Goal: Task Accomplishment & Management: Manage account settings

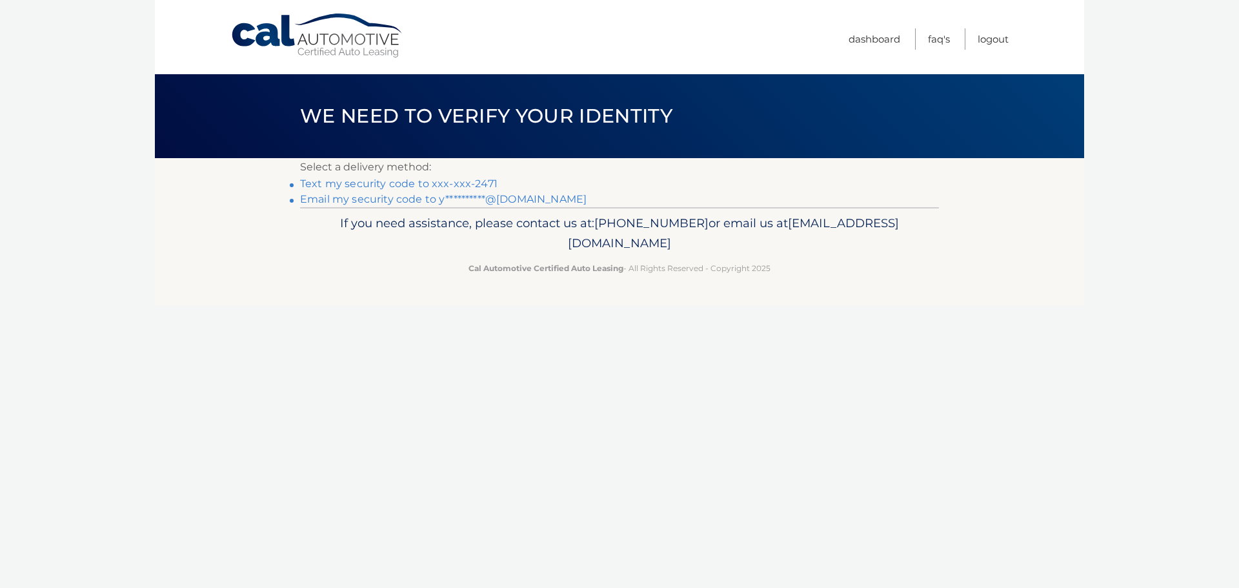
click at [414, 186] on link "Text my security code to xxx-xxx-2471" at bounding box center [398, 183] width 197 height 12
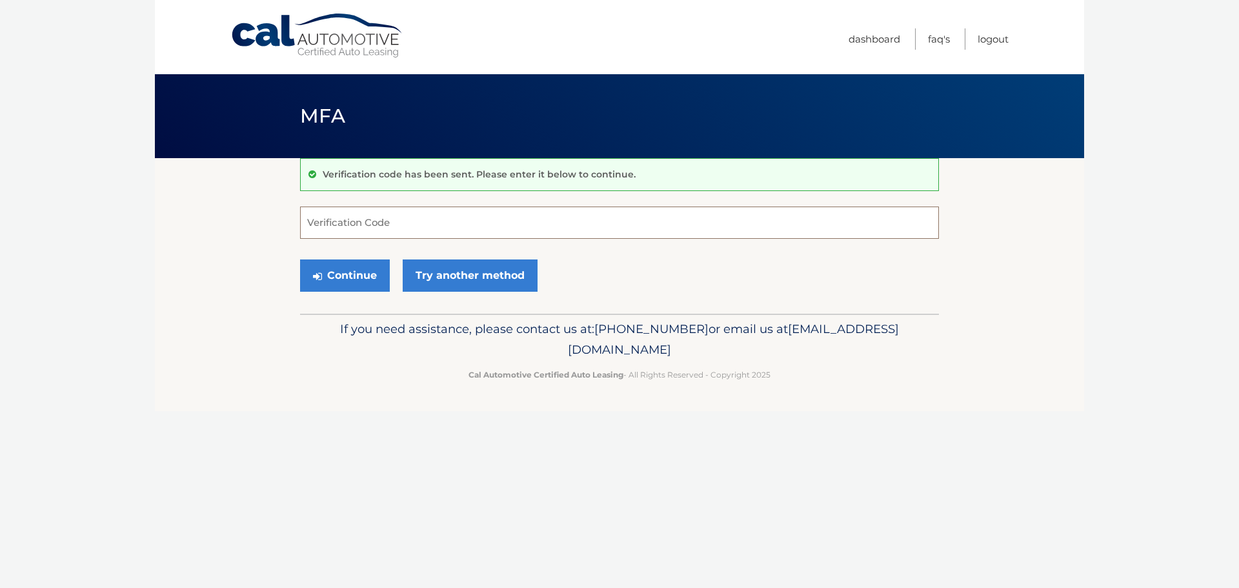
click at [407, 226] on input "Verification Code" at bounding box center [619, 222] width 639 height 32
type input "281670"
click at [300, 259] on button "Continue" at bounding box center [345, 275] width 90 height 32
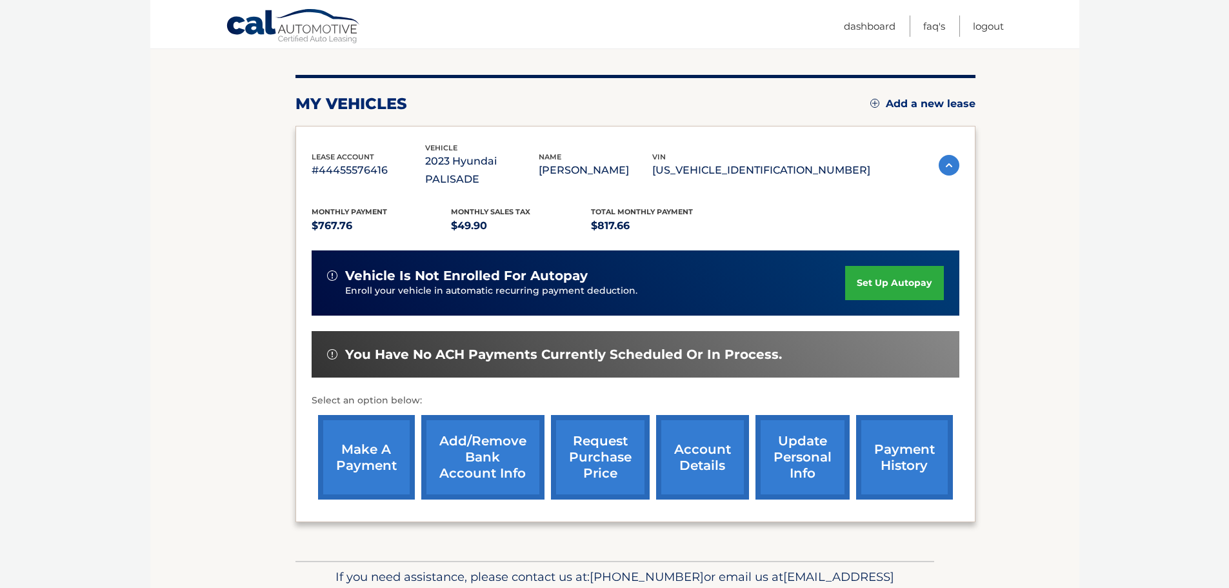
scroll to position [194, 0]
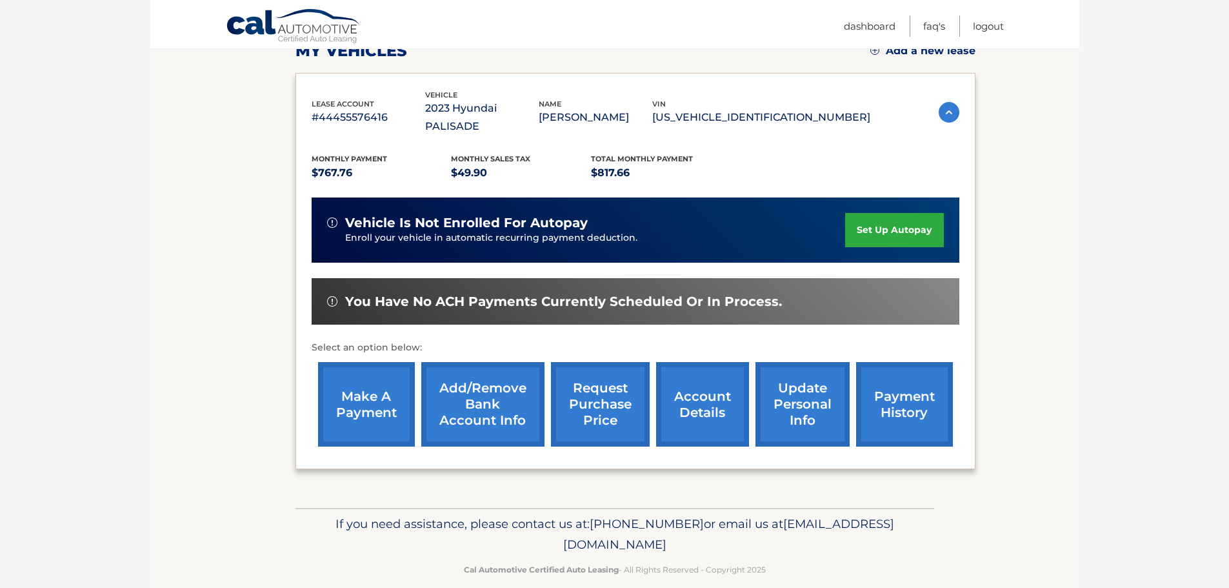
click at [925, 392] on link "payment history" at bounding box center [904, 404] width 97 height 85
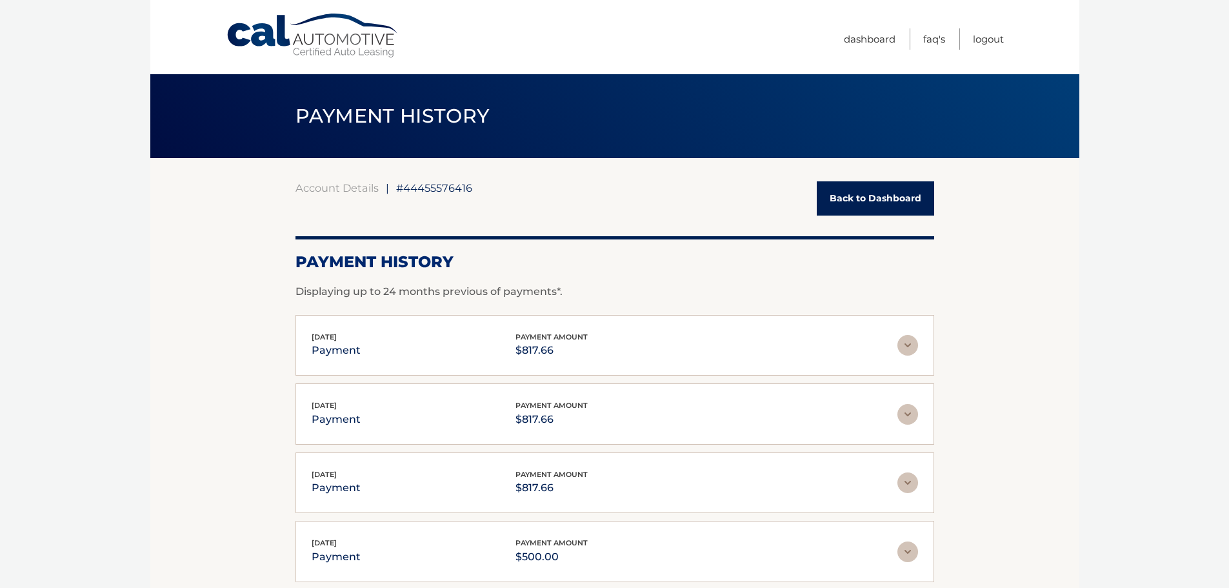
click at [909, 340] on img at bounding box center [908, 345] width 21 height 21
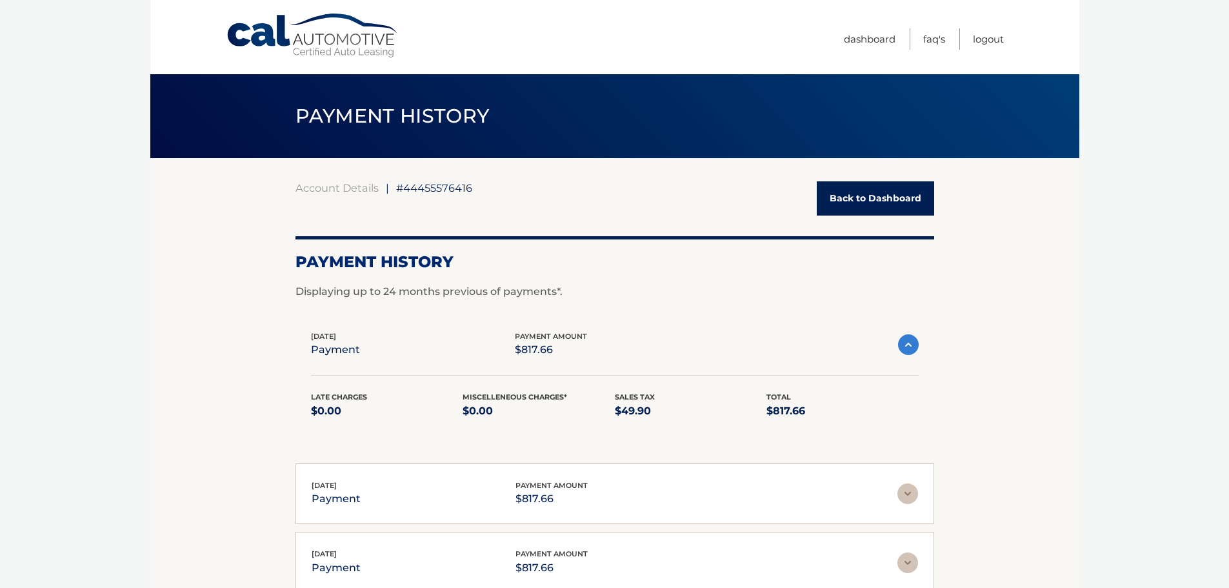
click at [908, 340] on img at bounding box center [908, 344] width 21 height 21
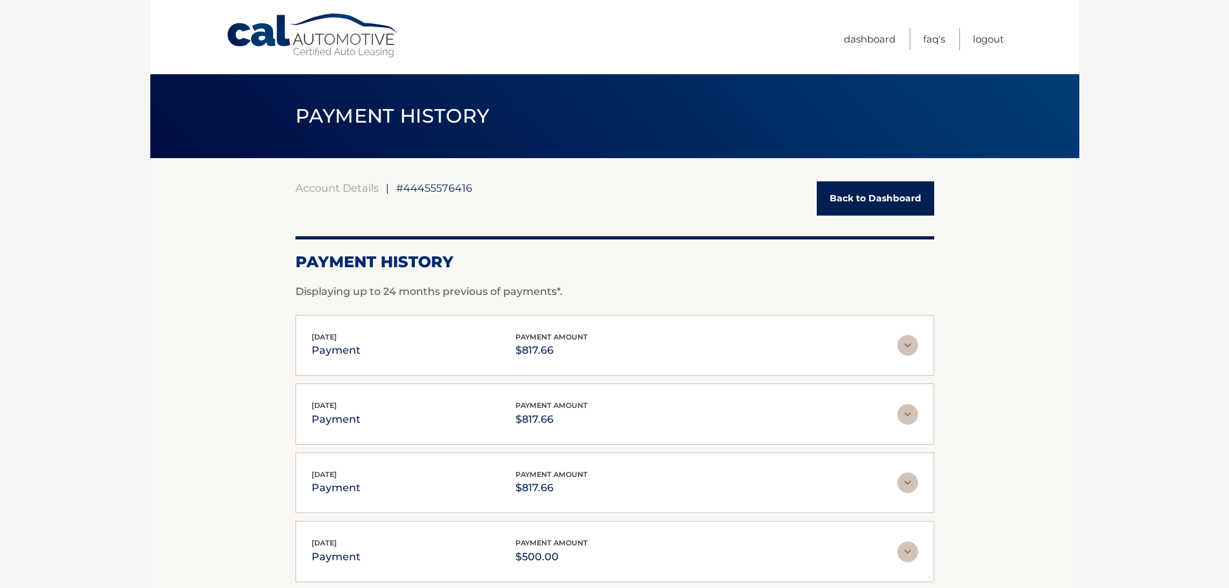
click at [332, 419] on p "payment" at bounding box center [336, 419] width 49 height 18
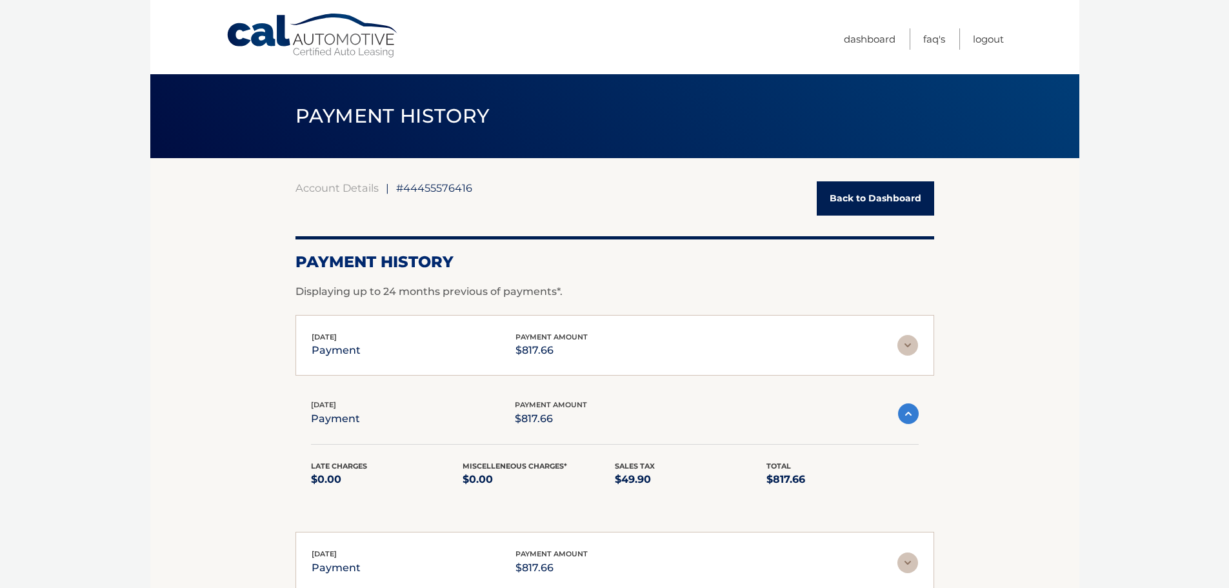
click at [584, 419] on p "$817.66" at bounding box center [551, 419] width 72 height 18
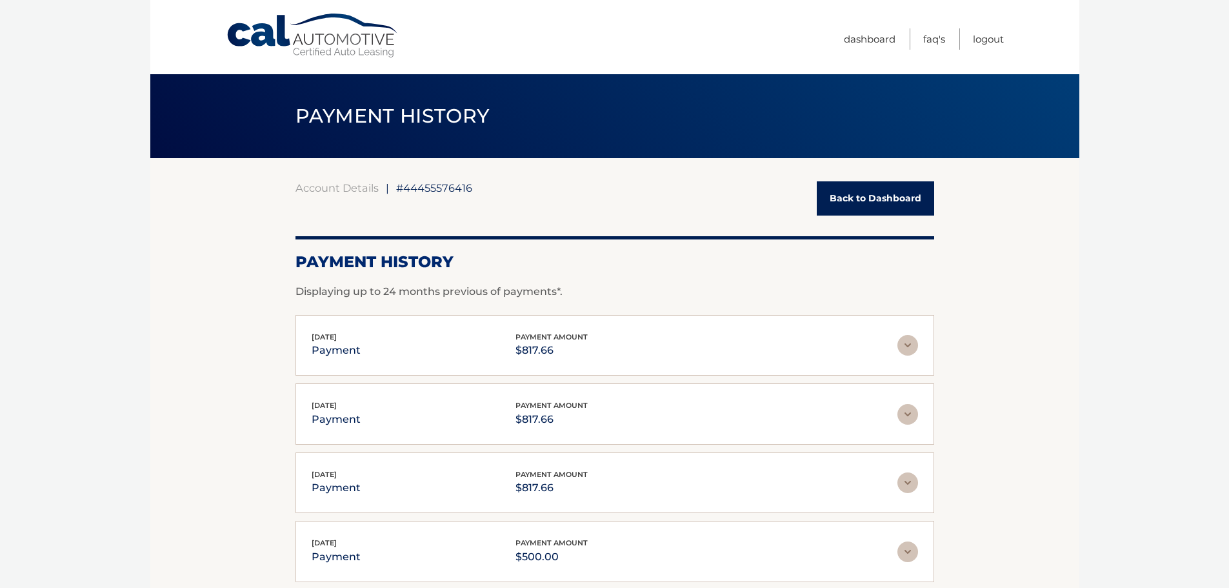
click at [543, 407] on span "payment amount" at bounding box center [552, 405] width 72 height 9
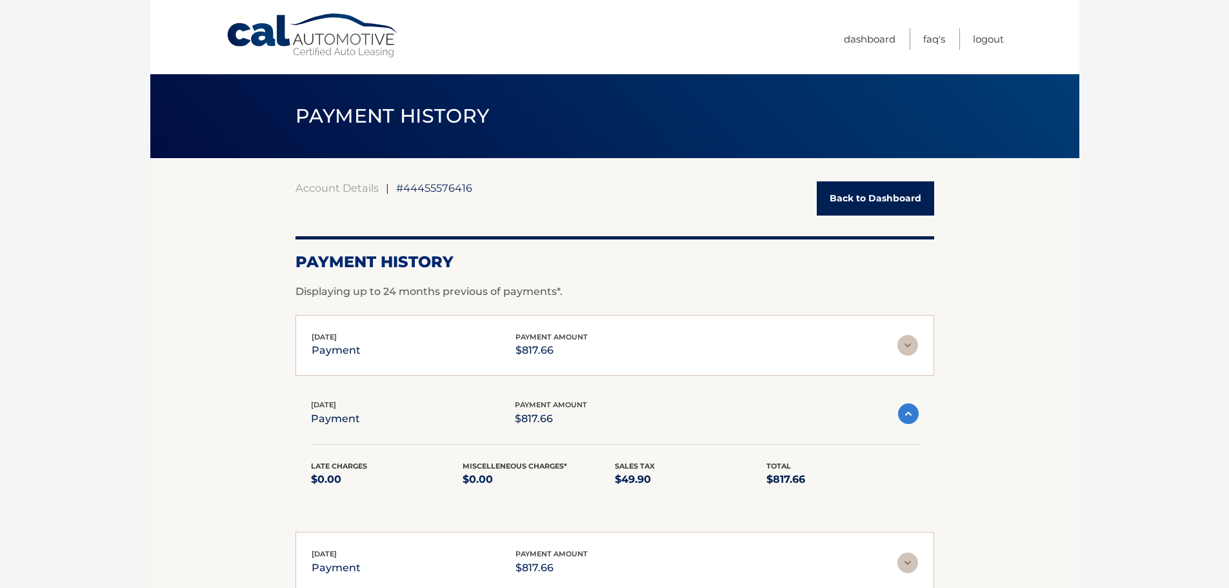
click at [543, 407] on span "payment amount" at bounding box center [551, 404] width 72 height 9
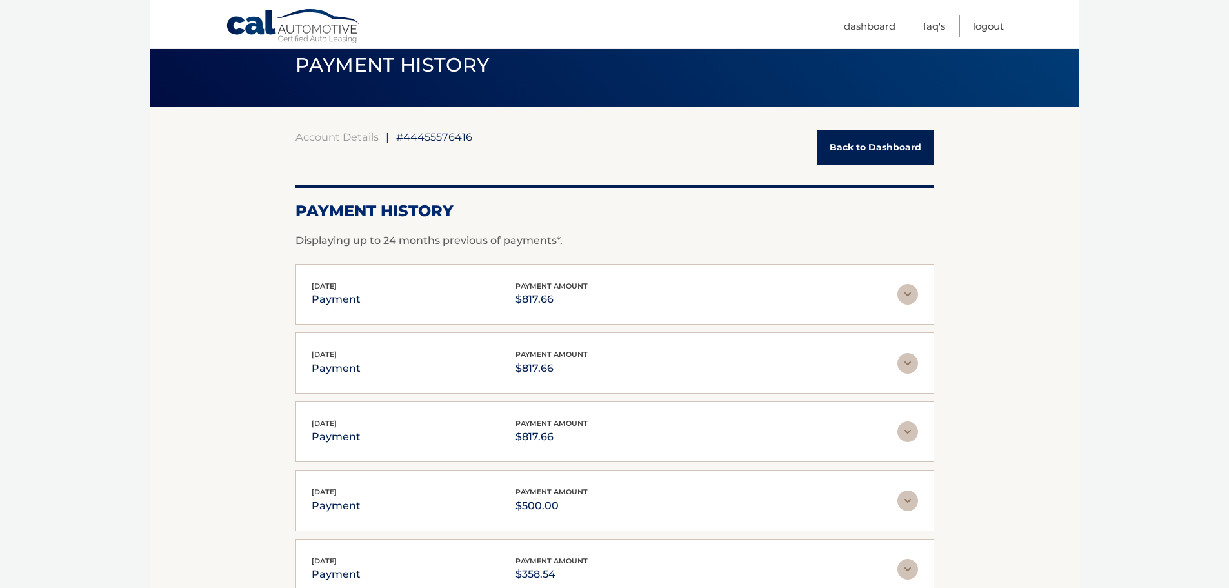
scroll to position [129, 0]
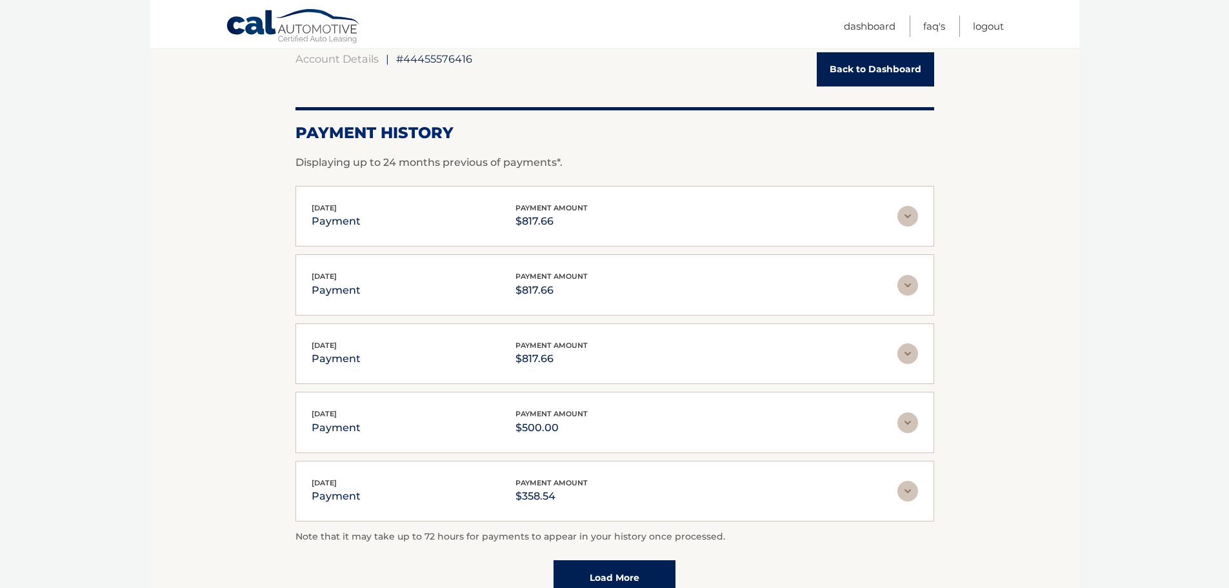
click at [902, 219] on img at bounding box center [908, 216] width 21 height 21
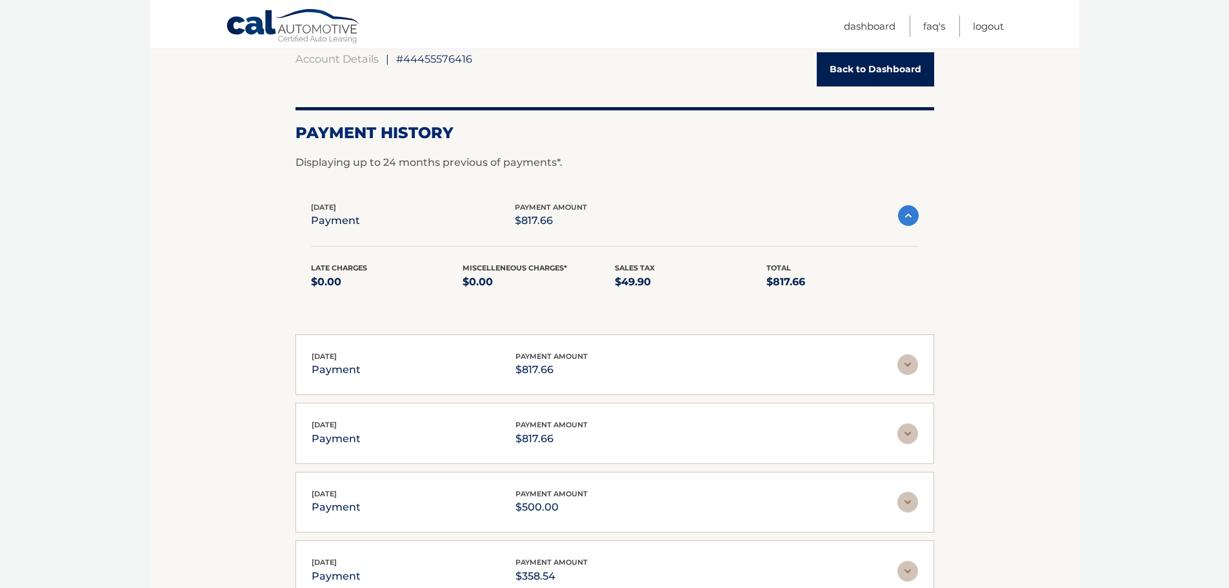
click at [902, 219] on img at bounding box center [908, 215] width 21 height 21
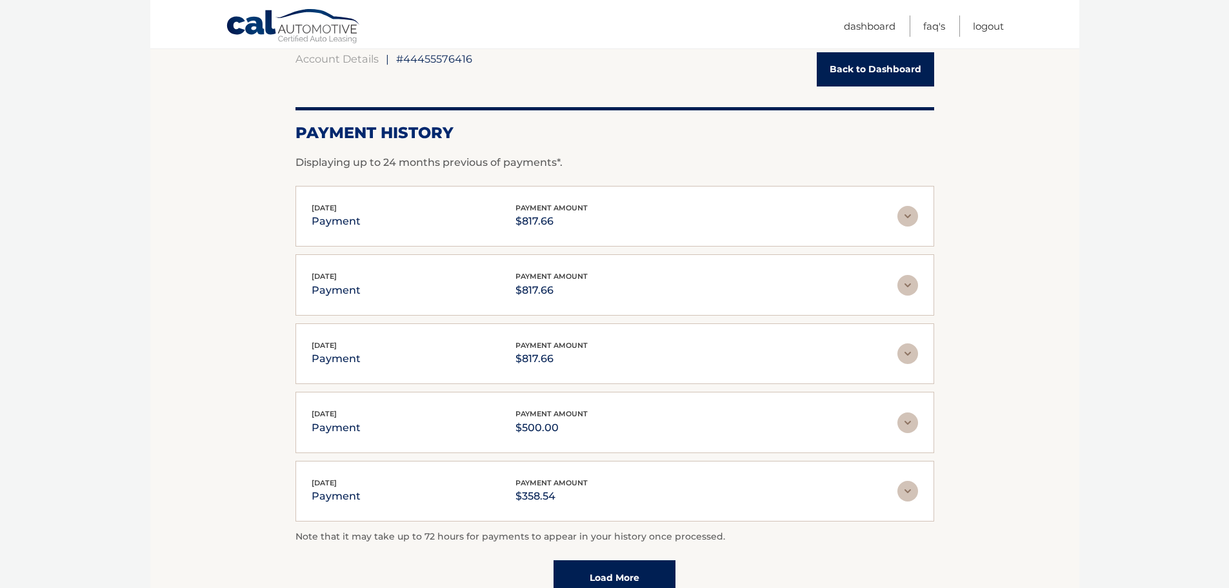
click at [885, 65] on link "Back to Dashboard" at bounding box center [875, 69] width 117 height 34
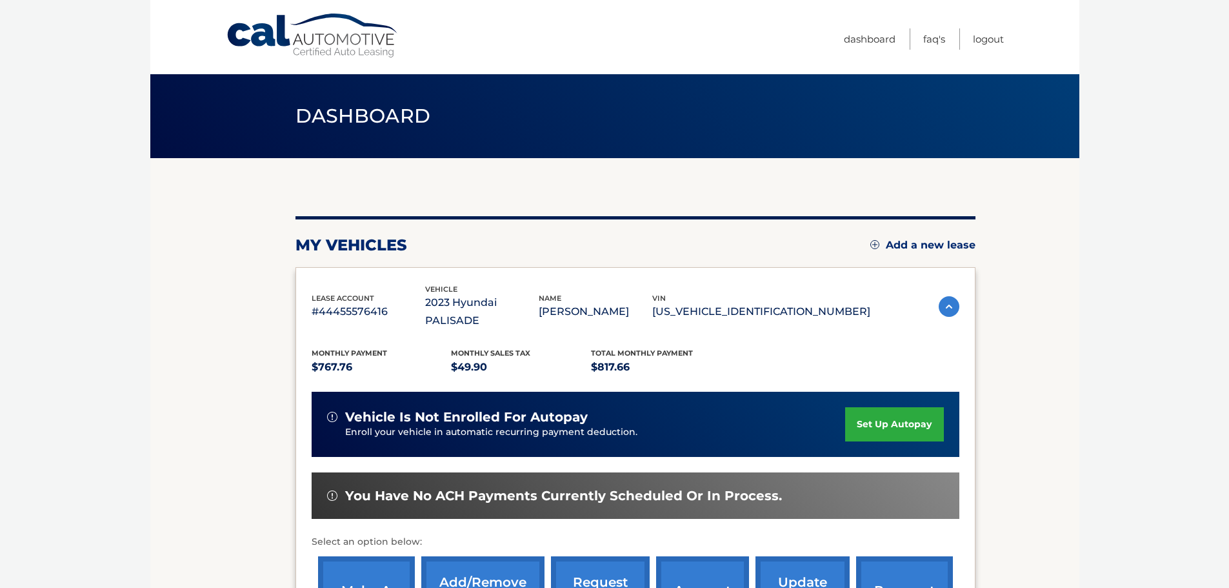
scroll to position [194, 0]
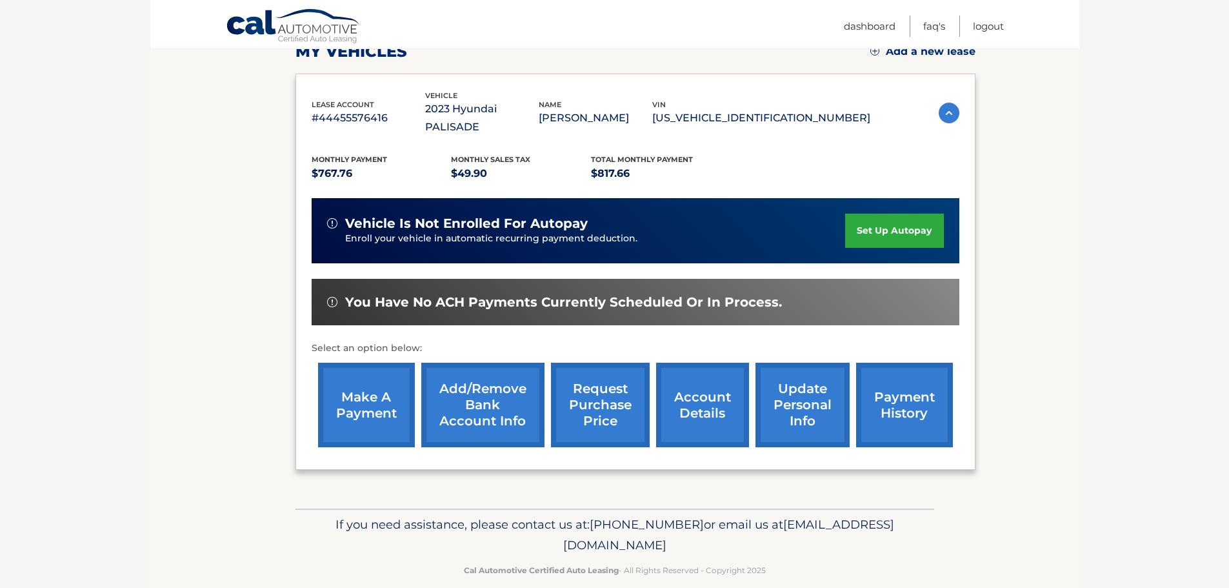
click at [687, 392] on link "account details" at bounding box center [702, 405] width 93 height 85
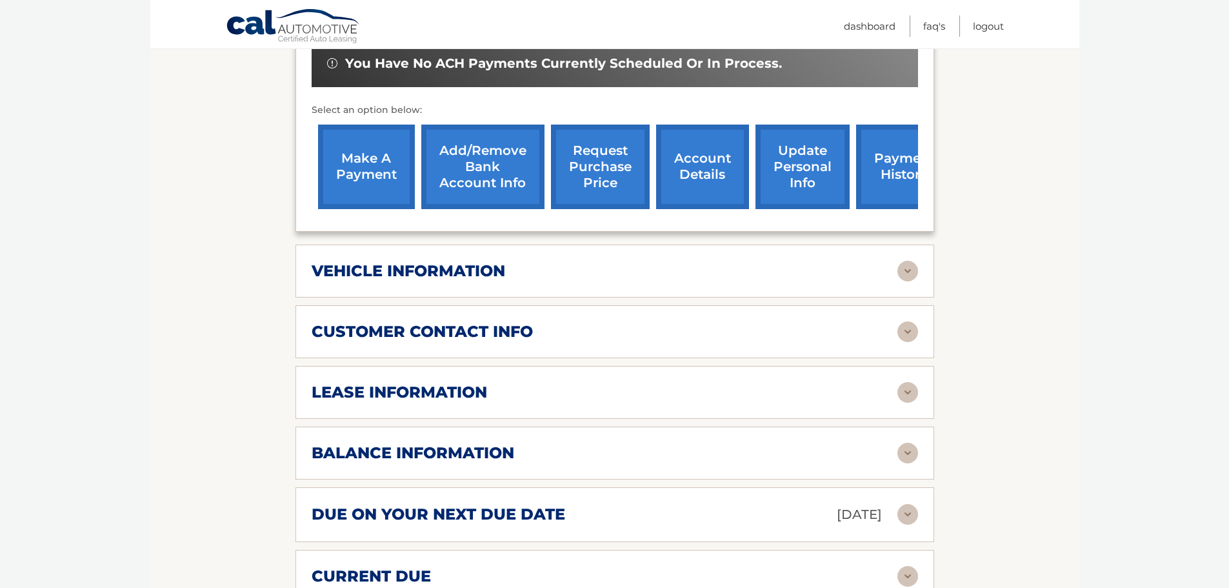
scroll to position [452, 0]
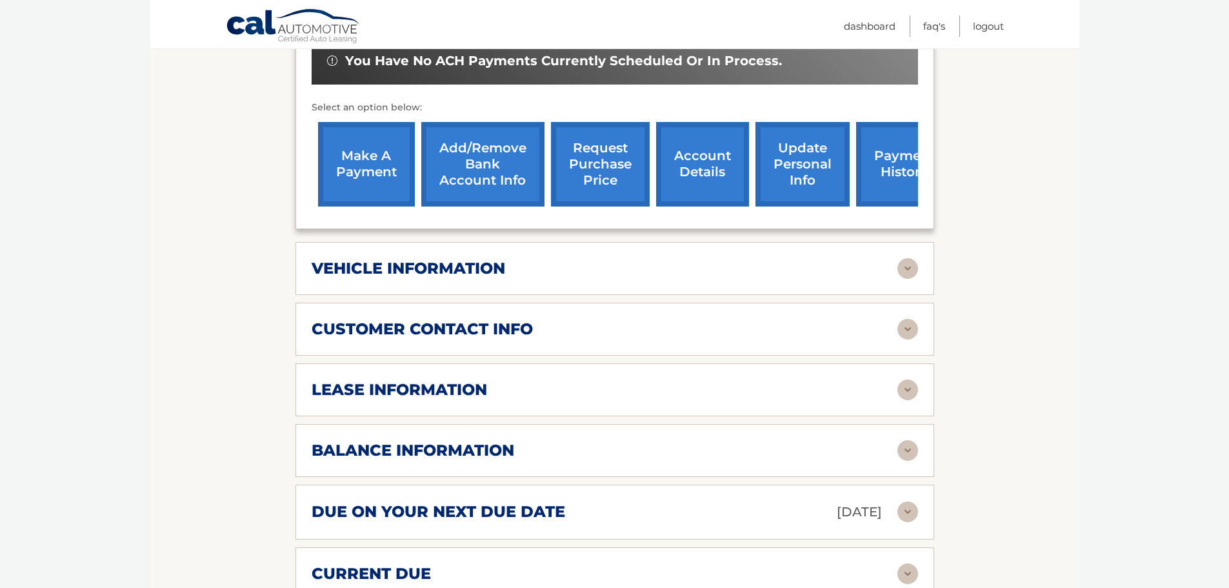
click at [601, 380] on div "lease information" at bounding box center [605, 389] width 586 height 19
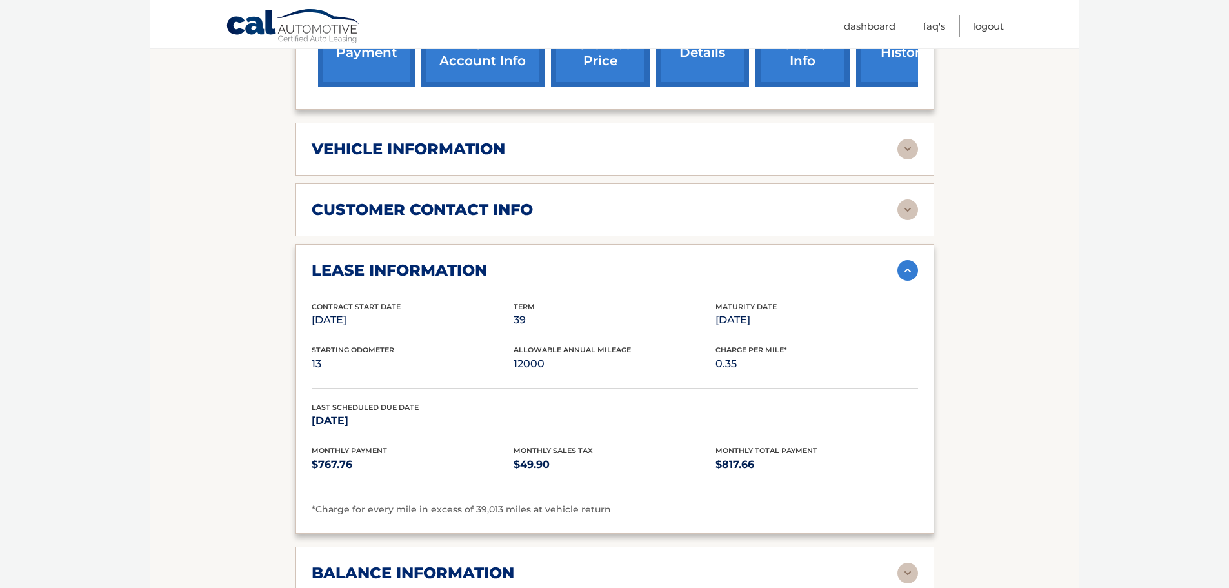
scroll to position [645, 0]
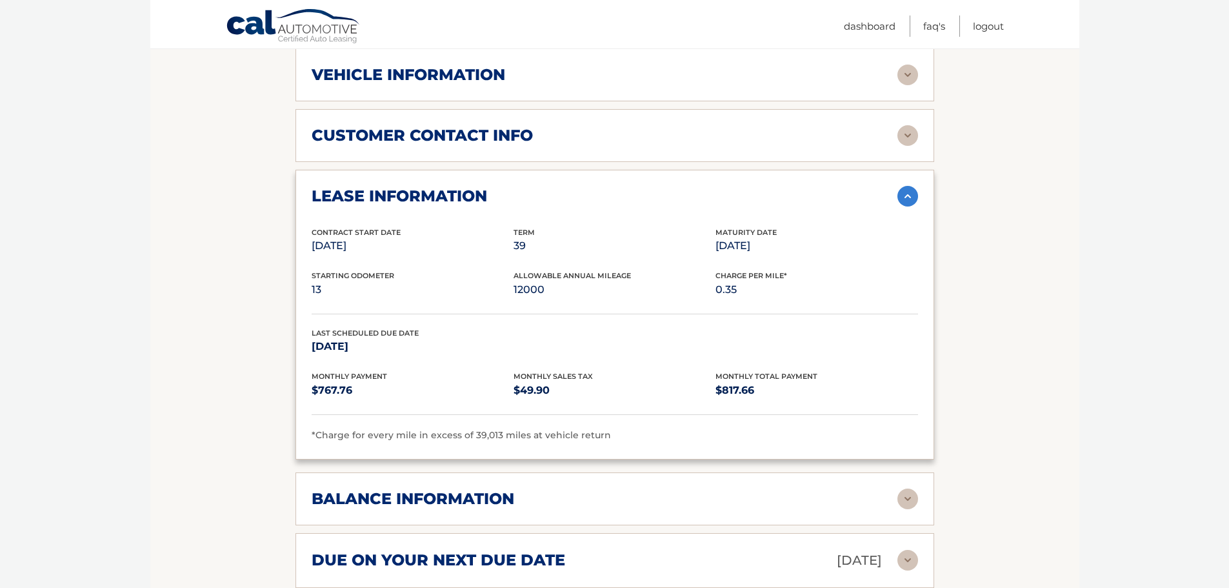
click at [907, 186] on img at bounding box center [908, 196] width 21 height 21
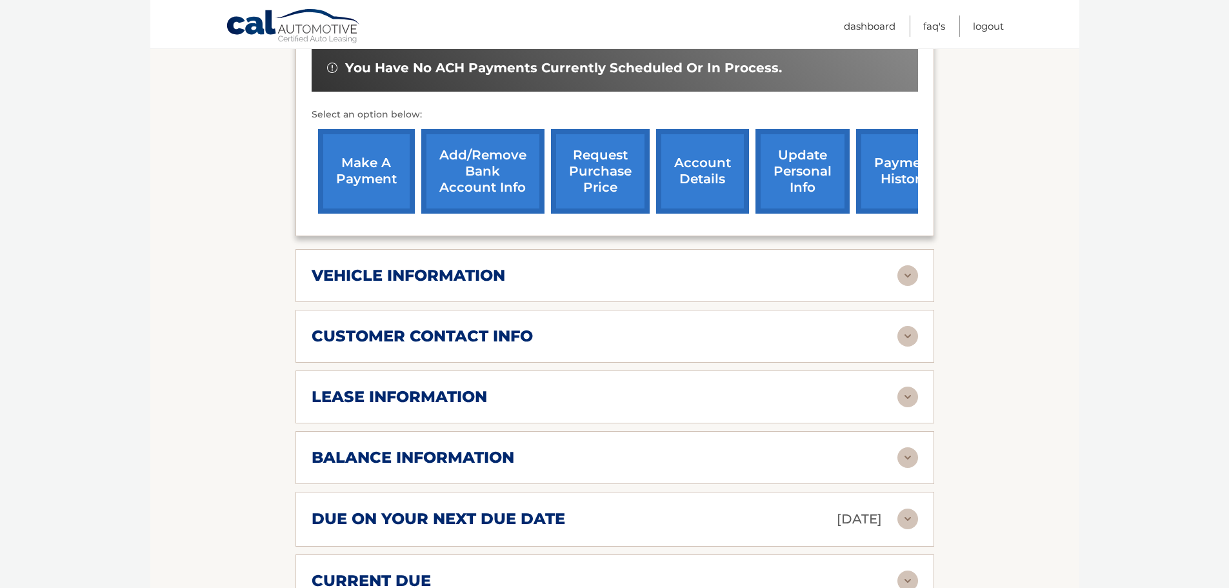
scroll to position [434, 0]
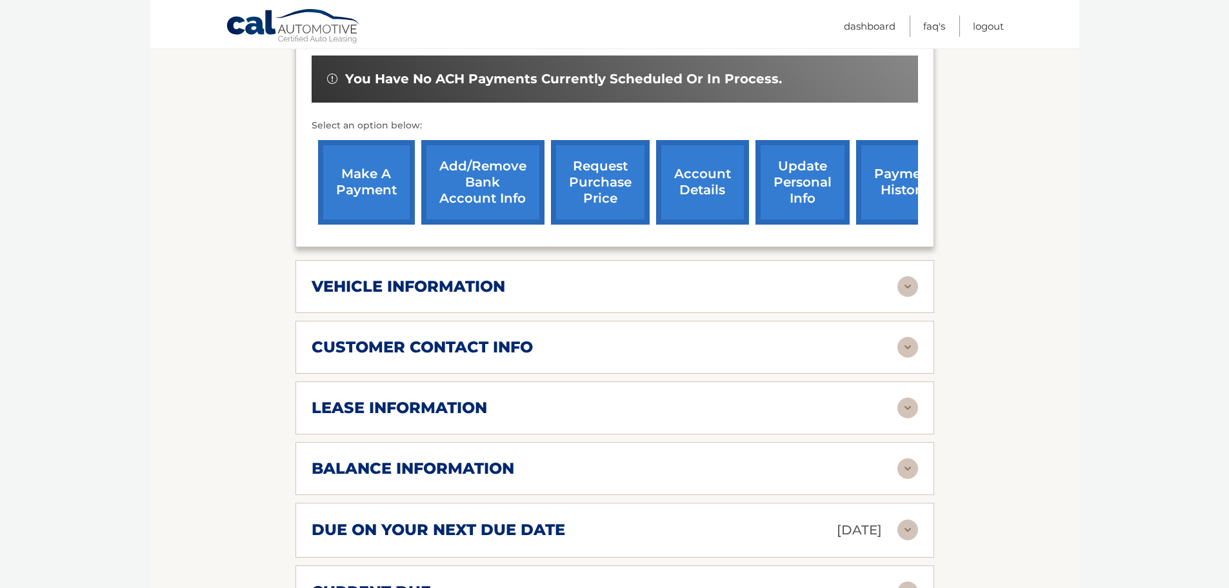
click at [638, 459] on div "balance information" at bounding box center [605, 468] width 586 height 19
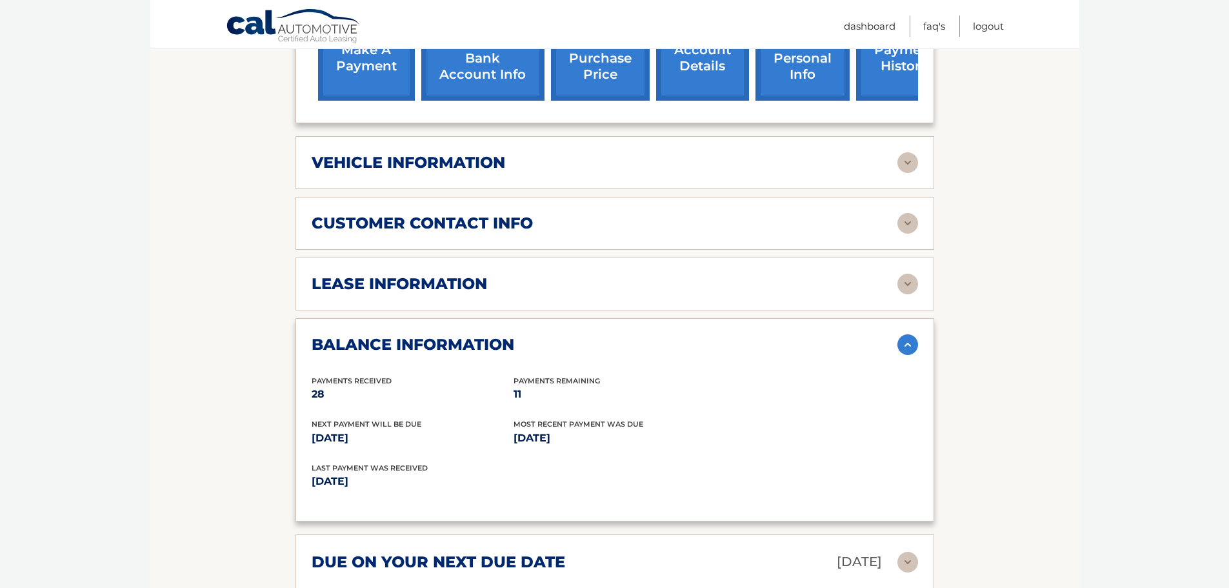
scroll to position [563, 0]
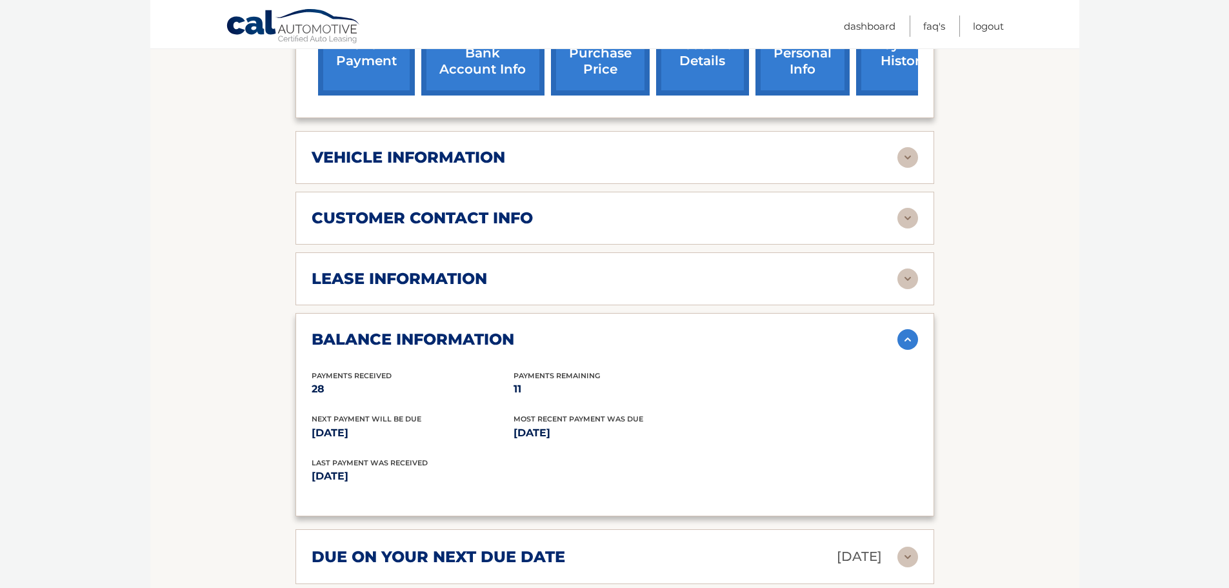
click at [907, 329] on img at bounding box center [908, 339] width 21 height 21
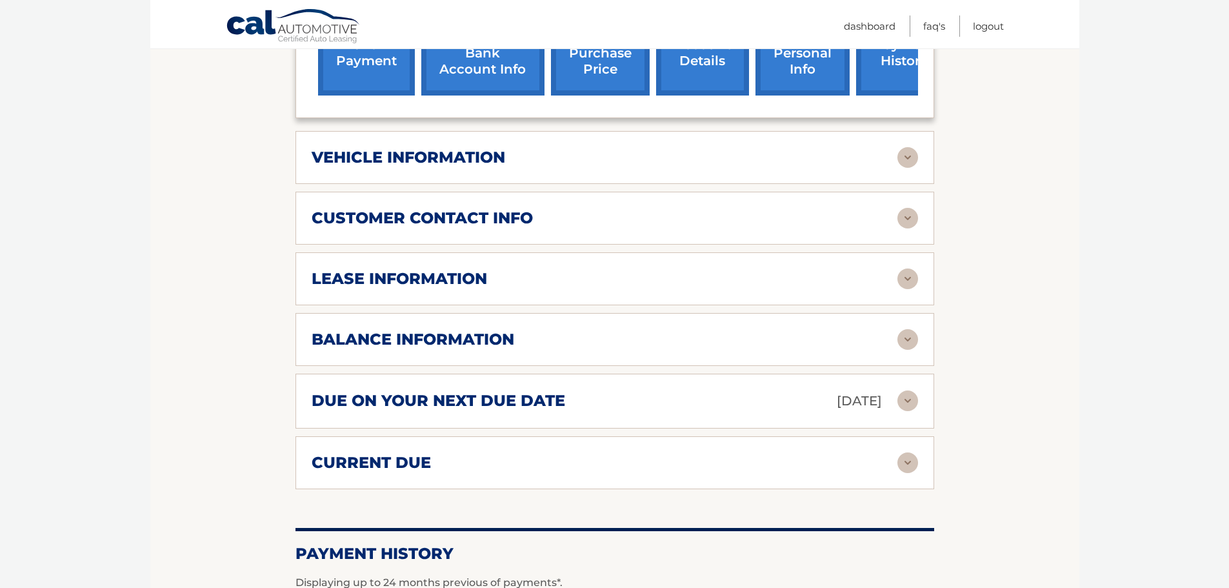
click at [541, 330] on div "balance information" at bounding box center [605, 339] width 586 height 19
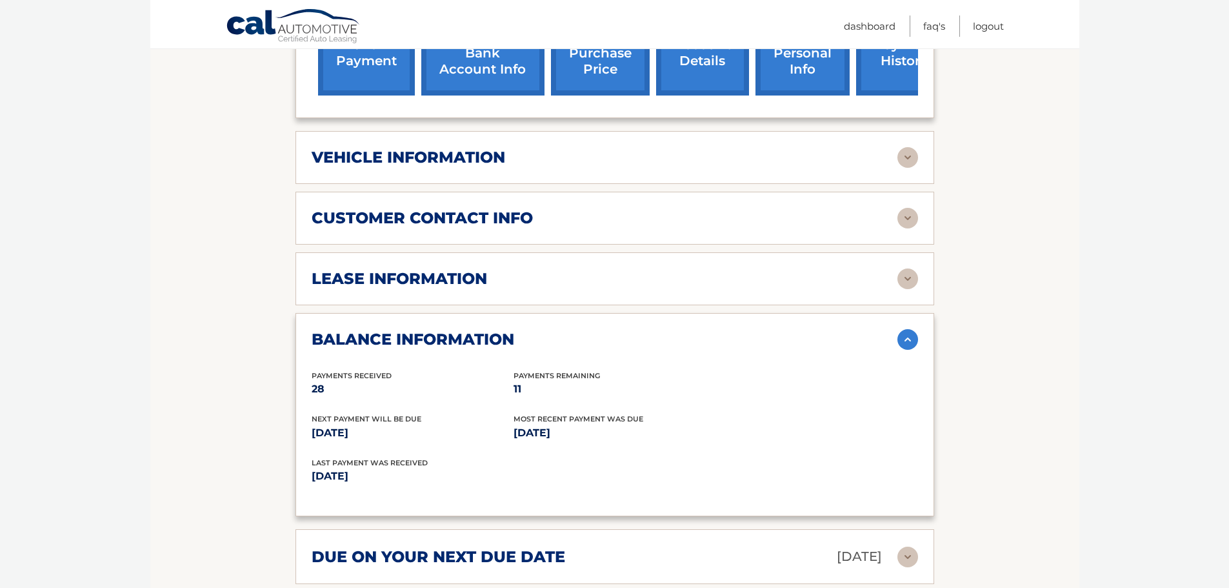
click at [541, 330] on div "balance information" at bounding box center [605, 339] width 586 height 19
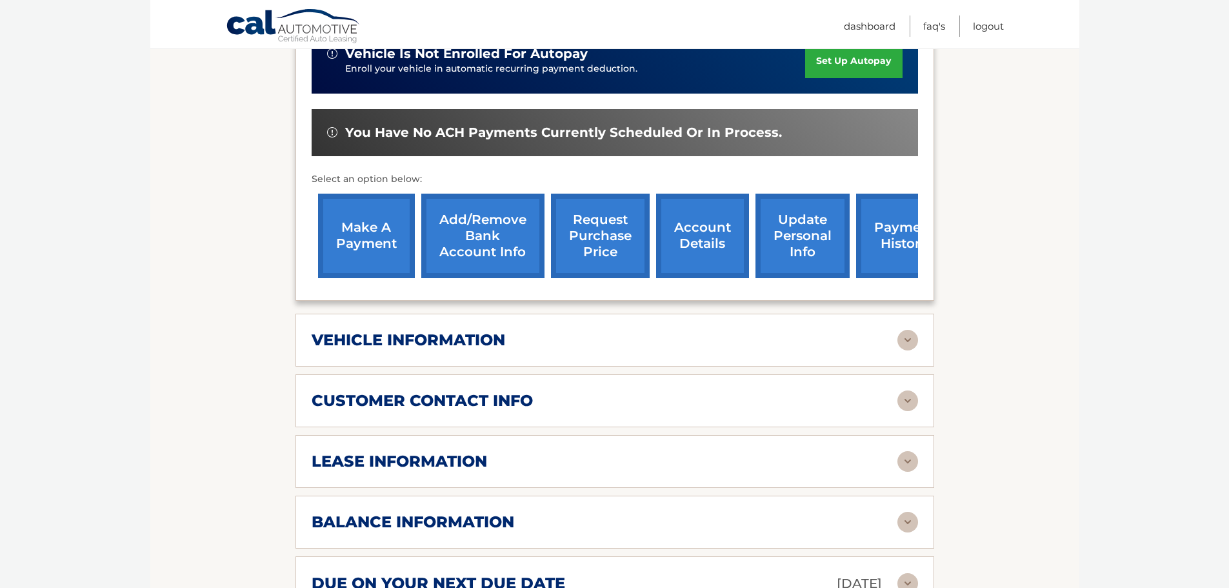
scroll to position [369, 0]
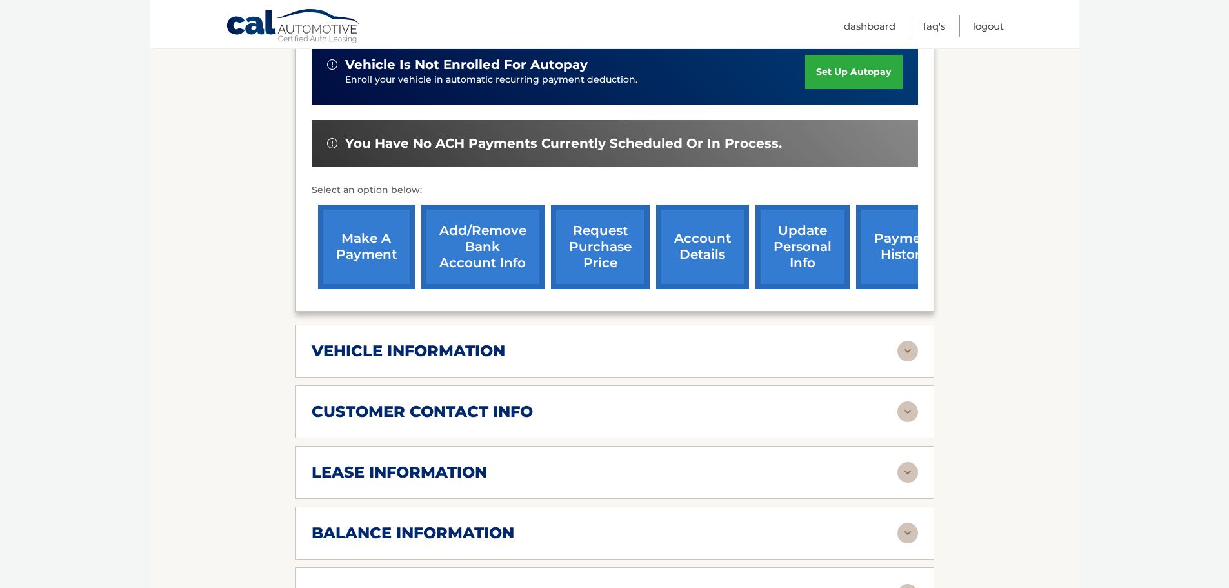
click at [488, 229] on link "Add/Remove bank account info" at bounding box center [482, 247] width 123 height 85
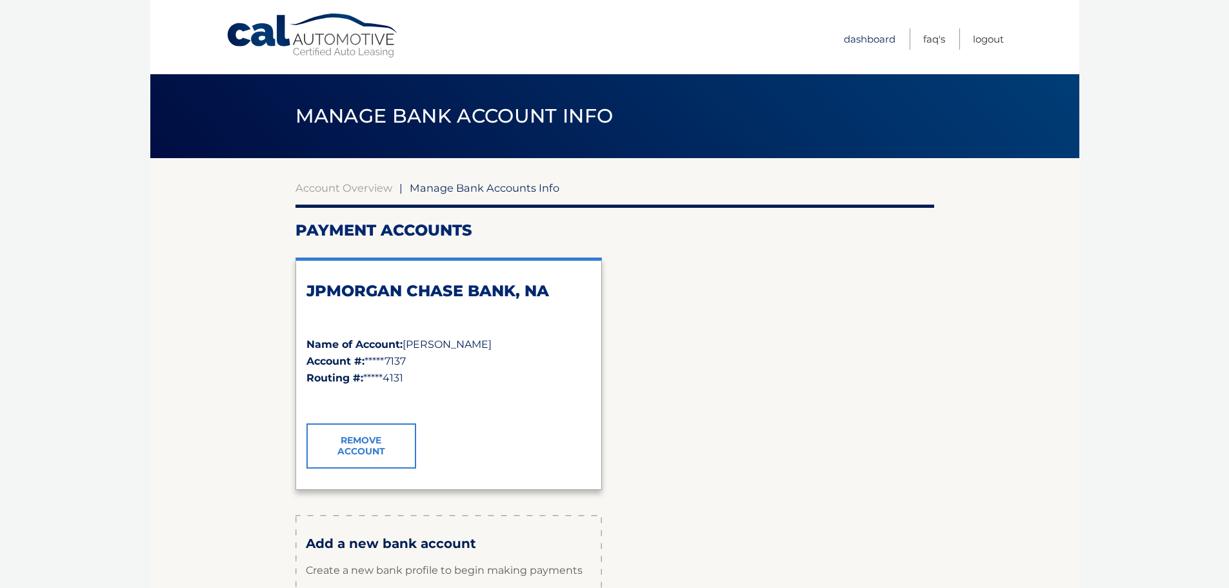
click at [853, 39] on link "Dashboard" at bounding box center [870, 38] width 52 height 21
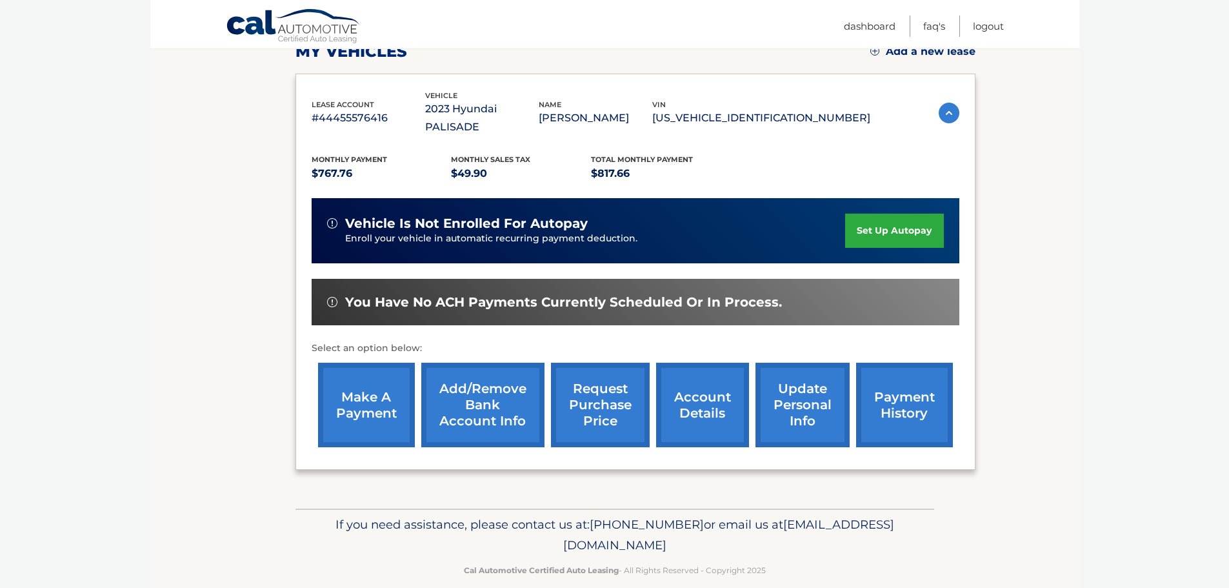
scroll to position [194, 0]
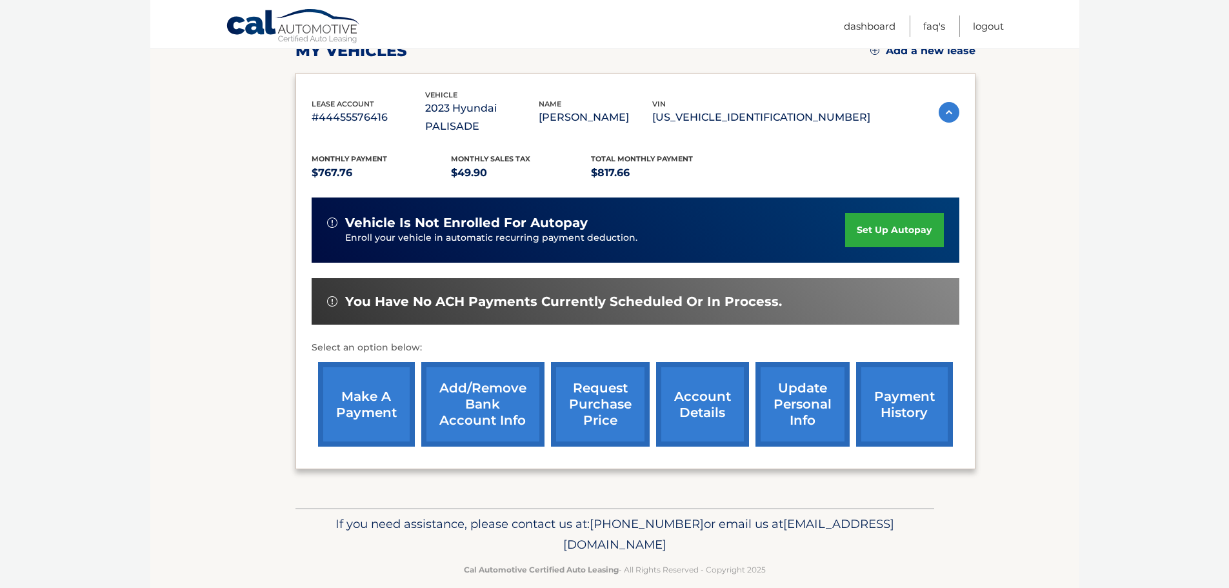
click at [904, 391] on link "payment history" at bounding box center [904, 404] width 97 height 85
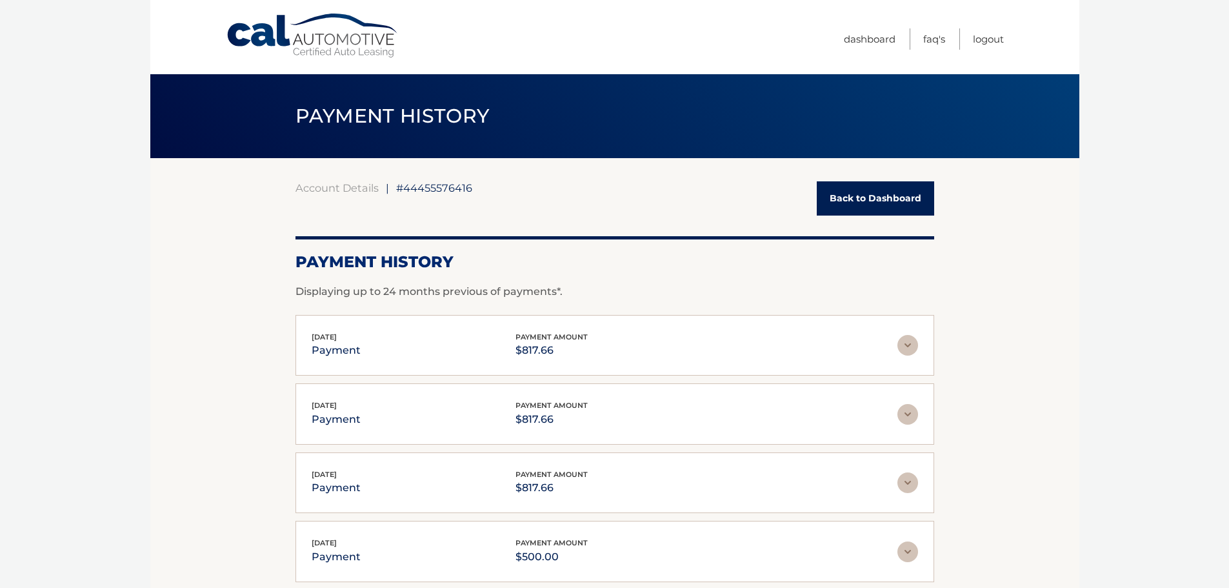
click at [876, 354] on div "[DATE] payment payment amount $817.66" at bounding box center [605, 345] width 586 height 29
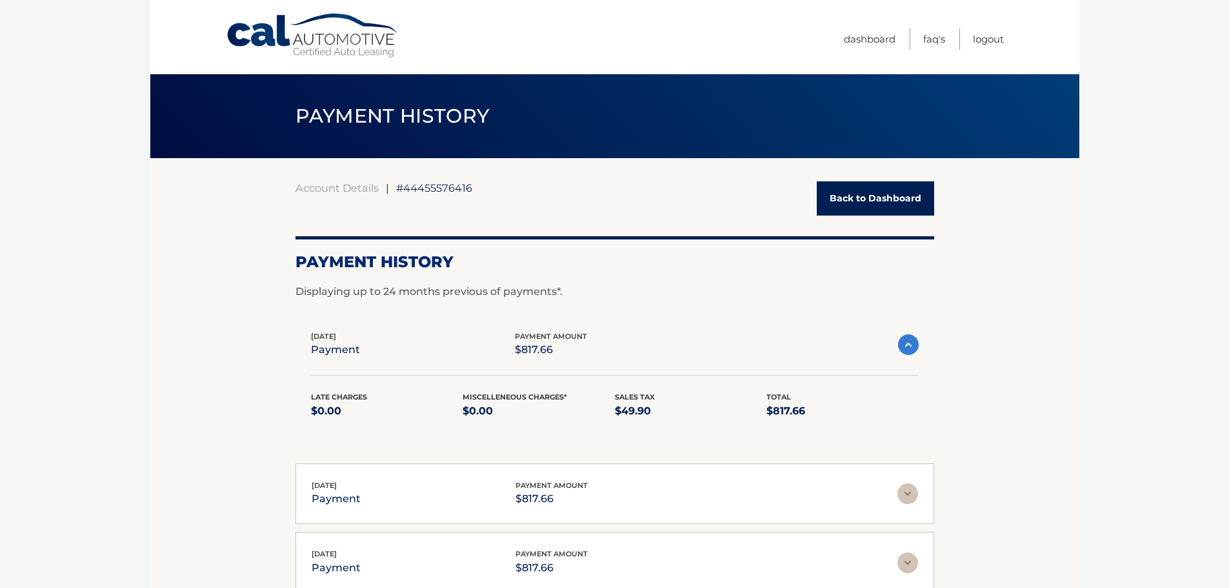
drag, startPoint x: 902, startPoint y: 352, endPoint x: 863, endPoint y: 359, distance: 40.0
click at [902, 352] on img at bounding box center [908, 344] width 21 height 21
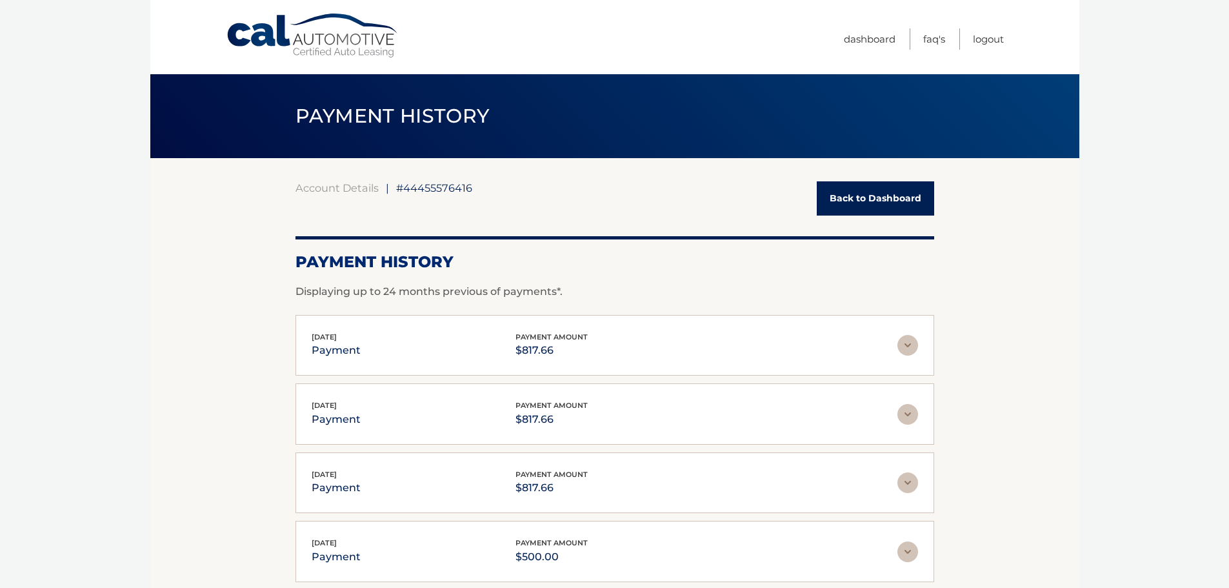
click at [851, 201] on link "Back to Dashboard" at bounding box center [875, 198] width 117 height 34
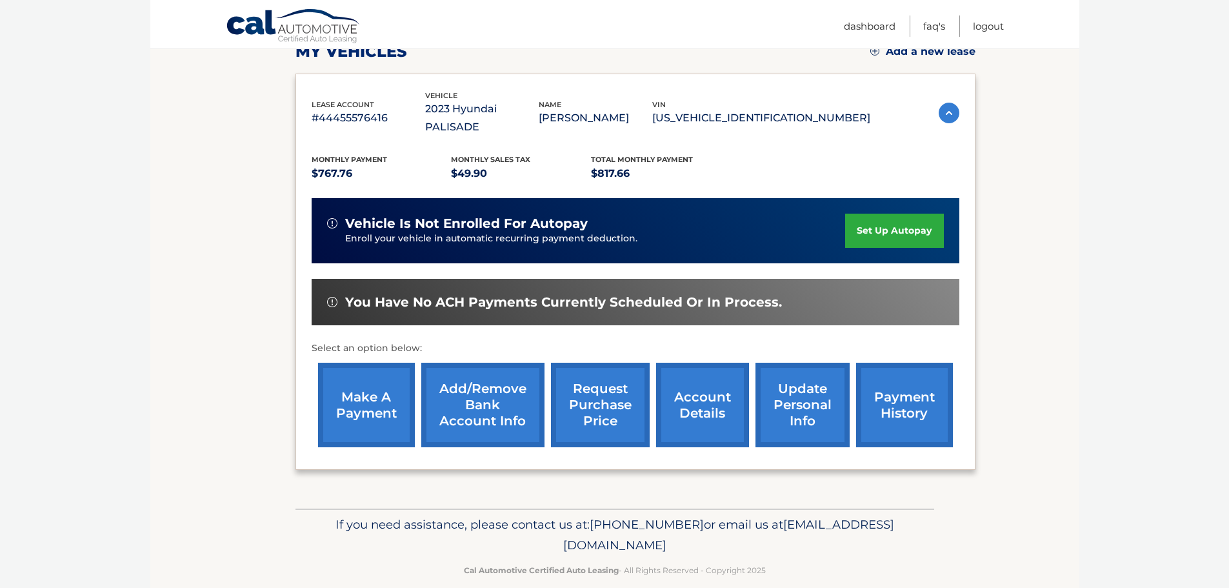
scroll to position [194, 0]
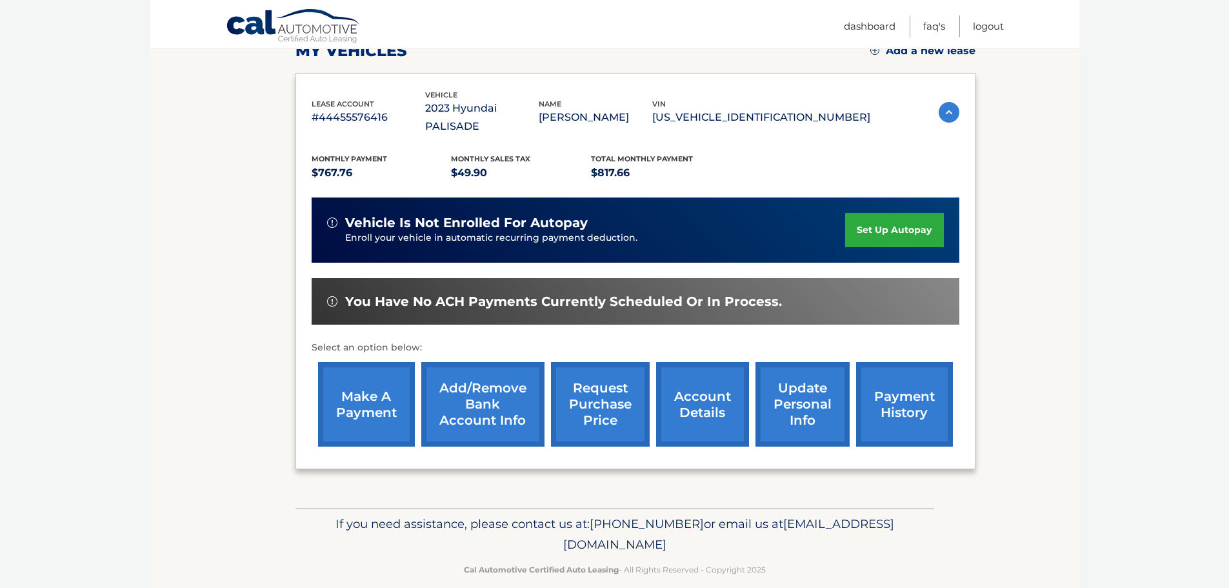
click at [485, 392] on link "Add/Remove bank account info" at bounding box center [482, 404] width 123 height 85
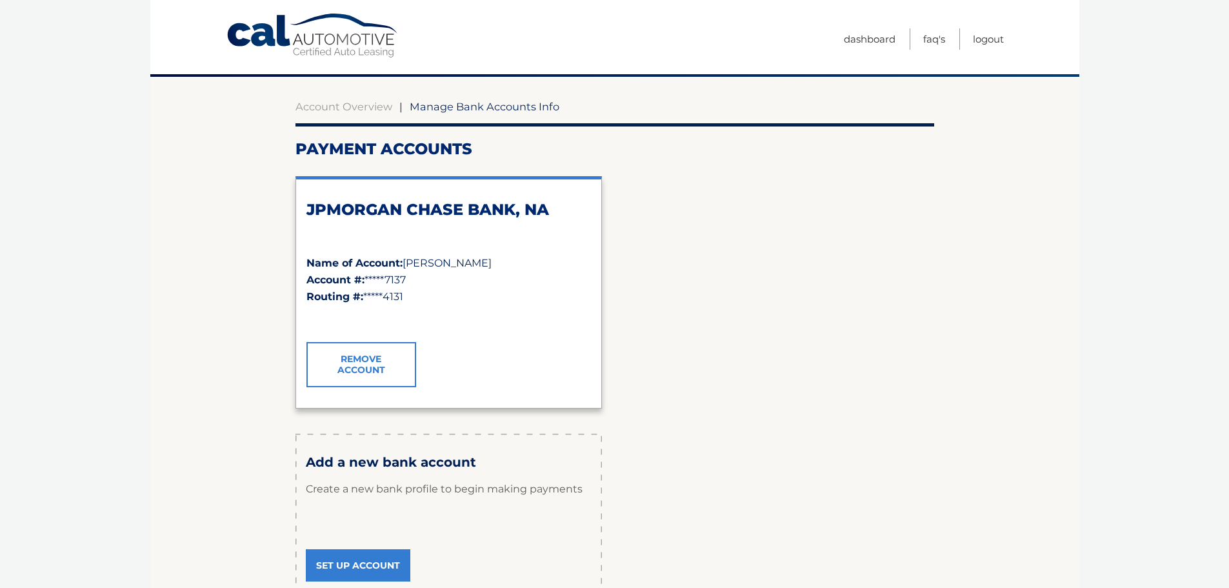
scroll to position [231, 0]
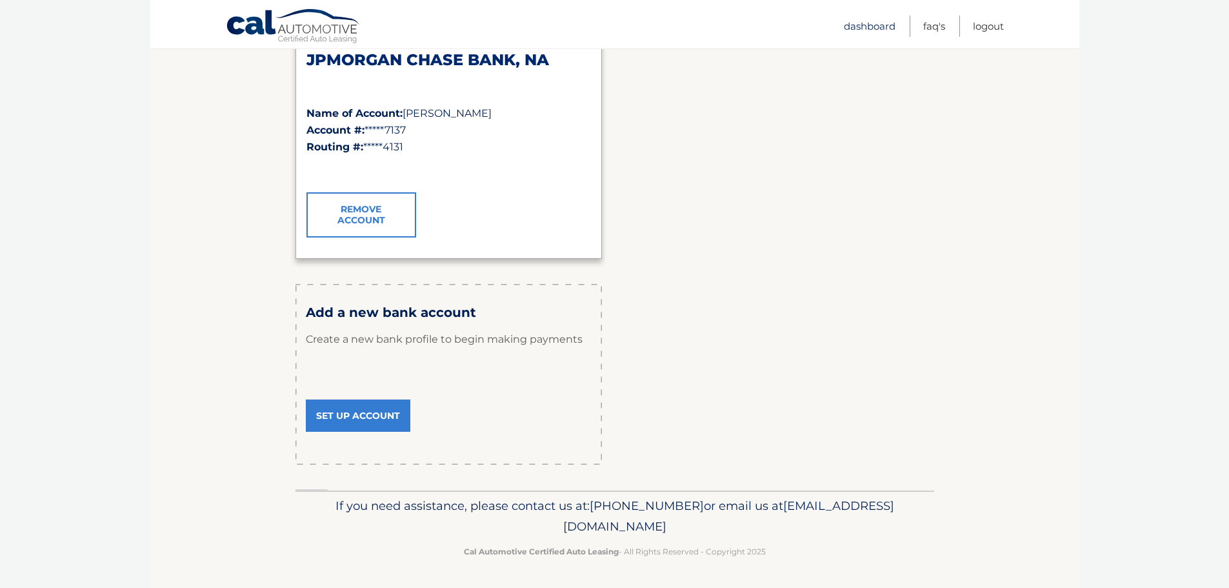
click at [850, 25] on link "Dashboard" at bounding box center [870, 25] width 52 height 21
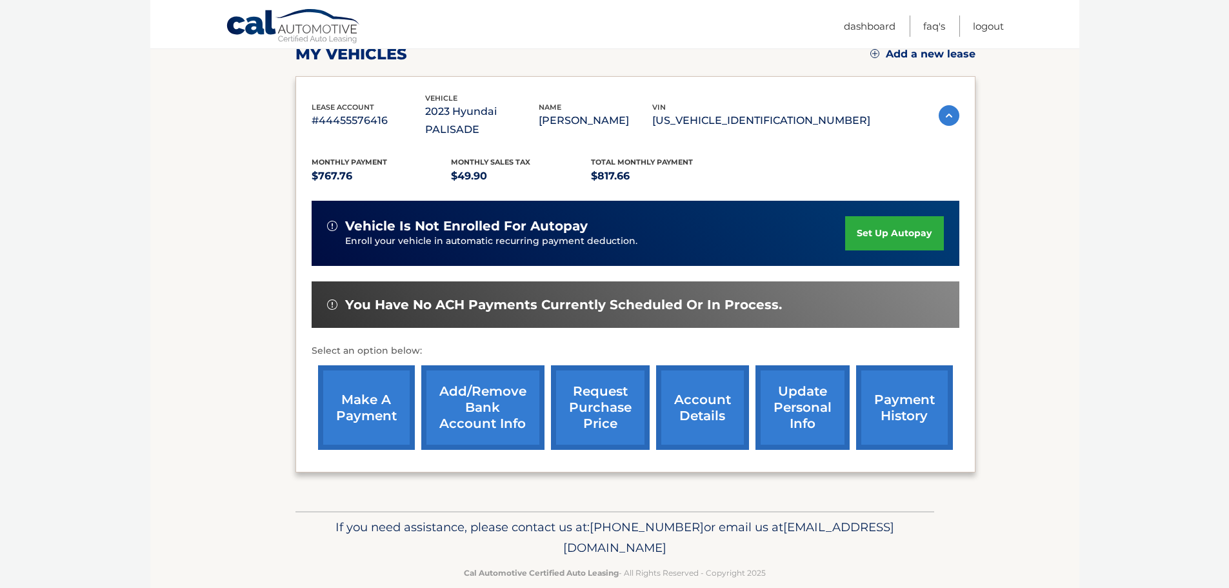
scroll to position [194, 0]
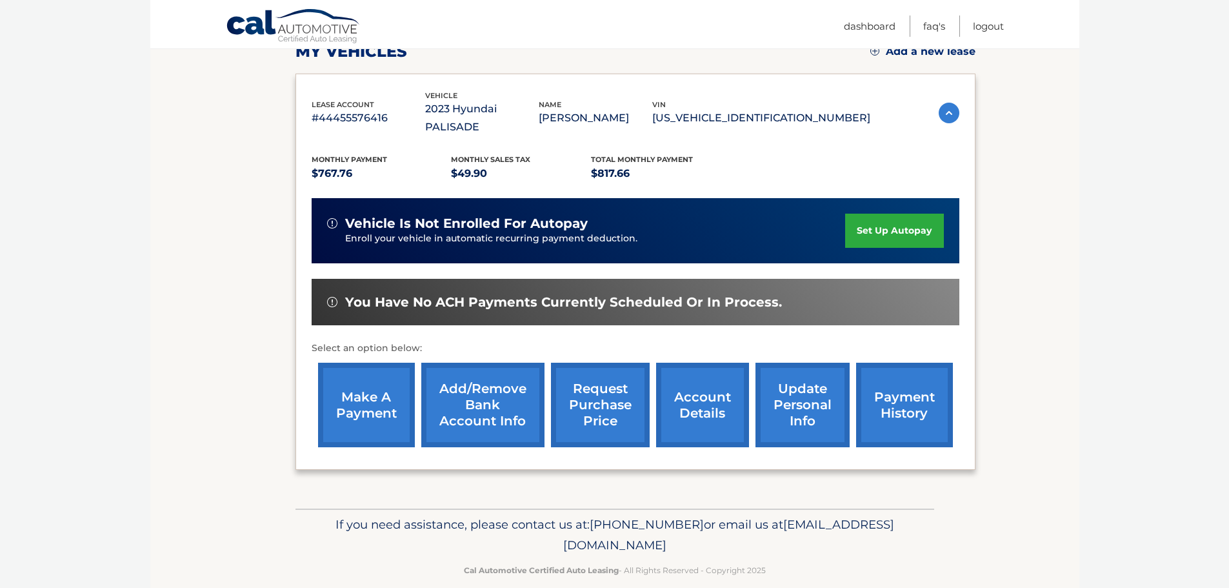
click at [801, 394] on link "update personal info" at bounding box center [803, 405] width 94 height 85
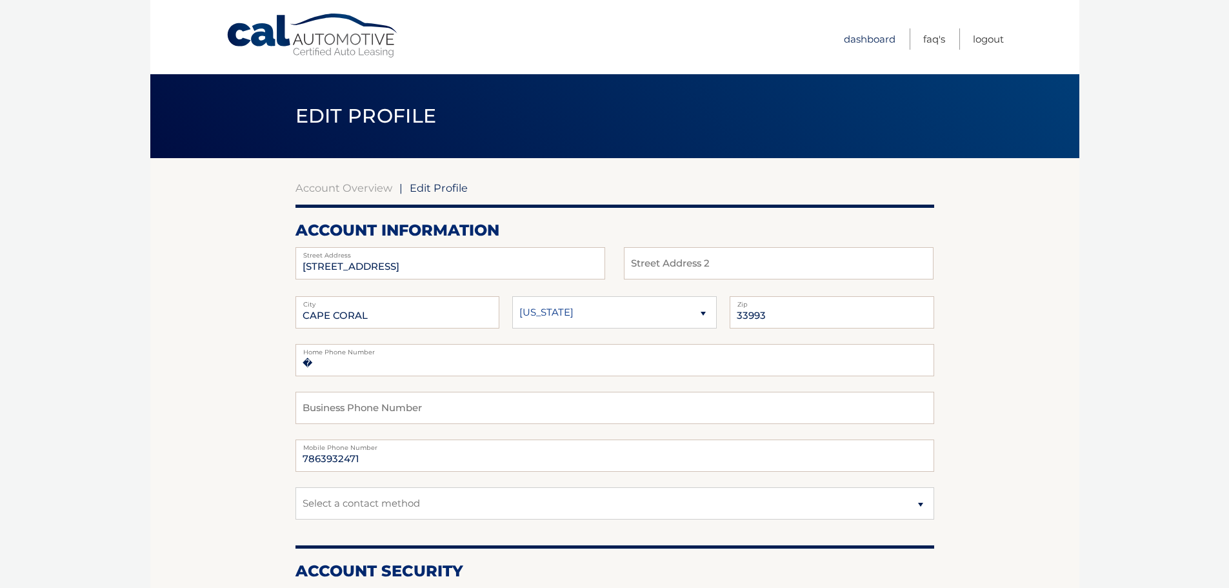
click at [860, 41] on link "Dashboard" at bounding box center [870, 38] width 52 height 21
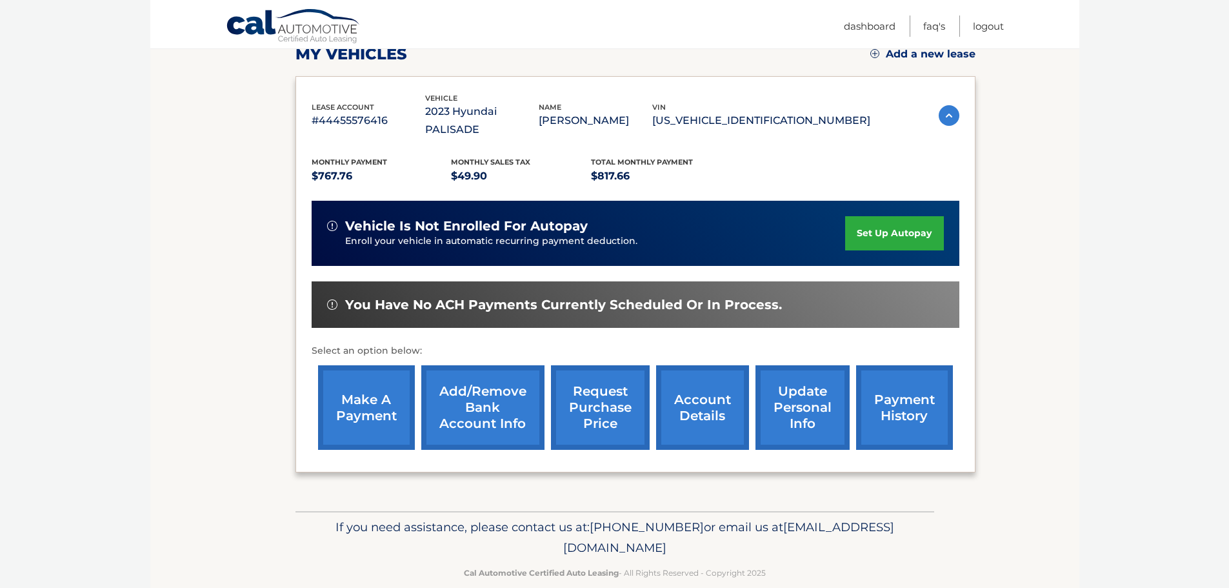
scroll to position [194, 0]
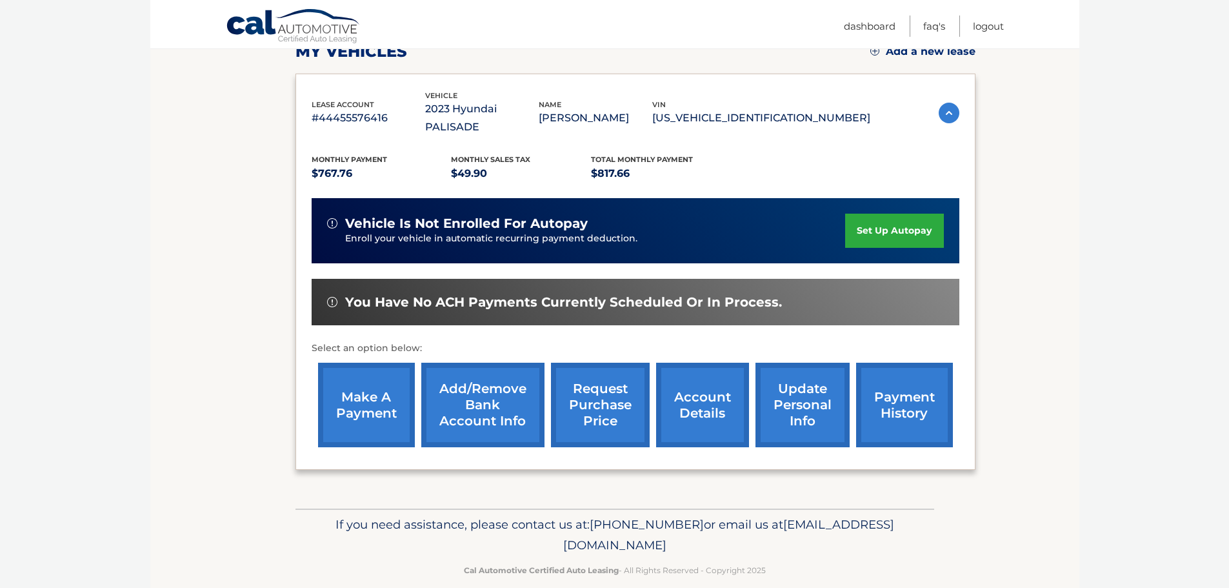
click at [908, 395] on link "payment history" at bounding box center [904, 405] width 97 height 85
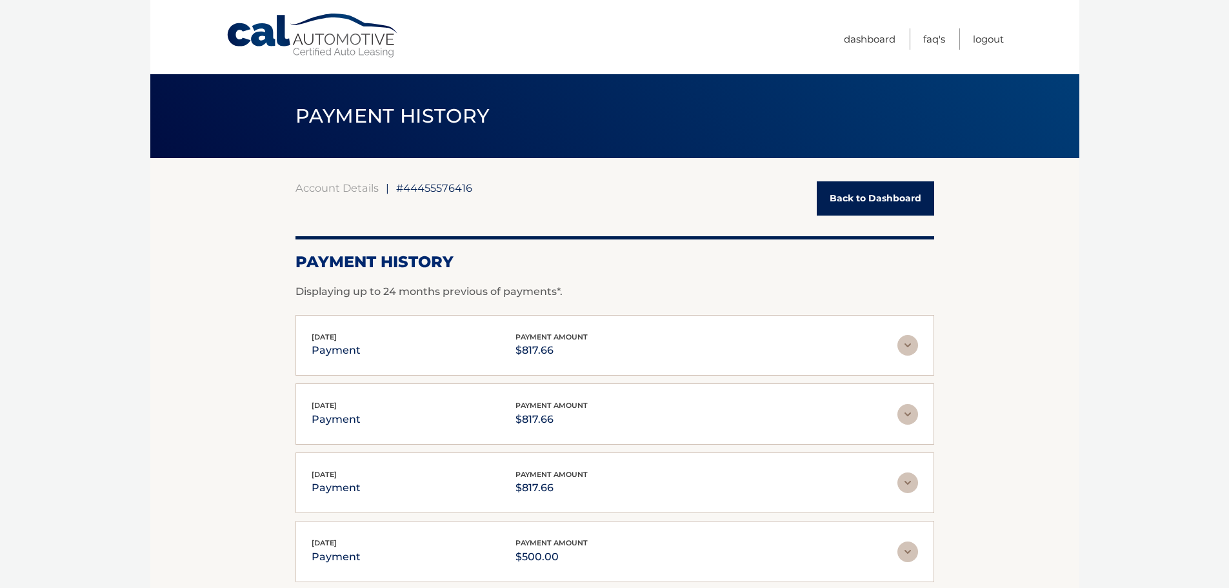
click at [343, 354] on p "payment" at bounding box center [336, 350] width 49 height 18
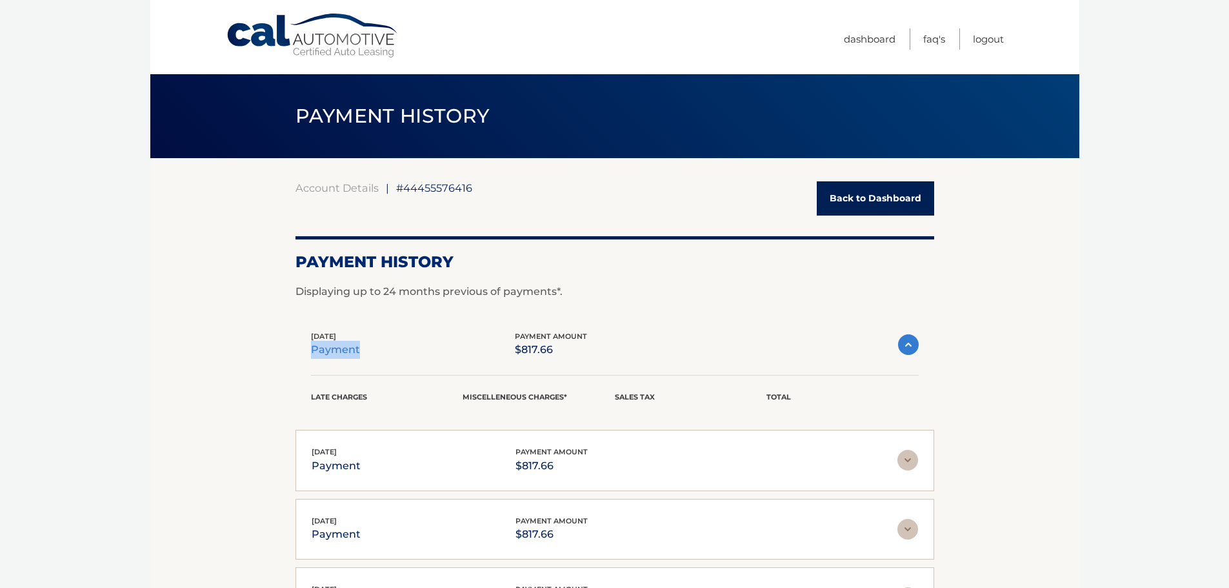
click at [343, 354] on p "payment" at bounding box center [335, 350] width 49 height 18
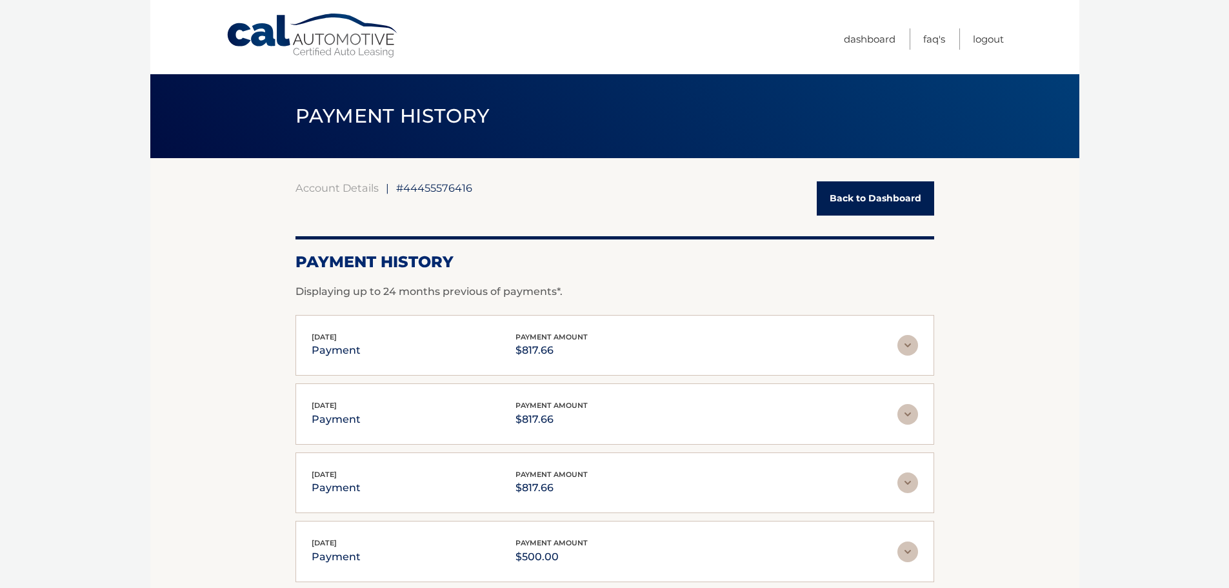
click at [377, 334] on div "Aug 25, 2025 payment payment amount $817.66" at bounding box center [605, 345] width 586 height 29
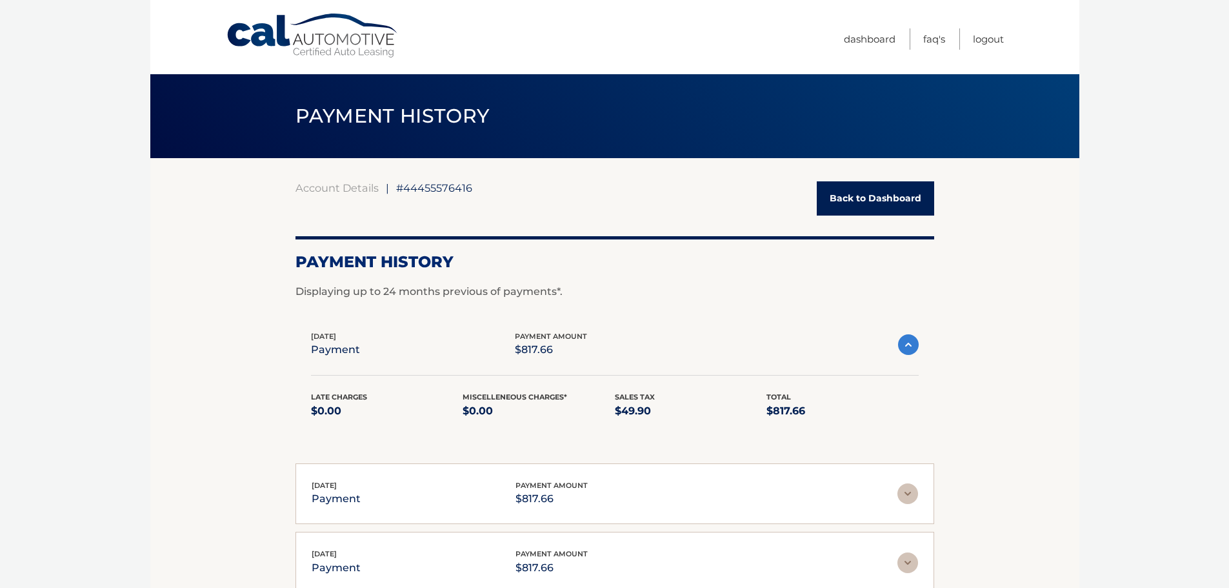
drag, startPoint x: 739, startPoint y: 408, endPoint x: 688, endPoint y: 404, distance: 51.2
click at [688, 404] on p "$49.90" at bounding box center [691, 411] width 152 height 18
click at [860, 35] on link "Dashboard" at bounding box center [870, 38] width 52 height 21
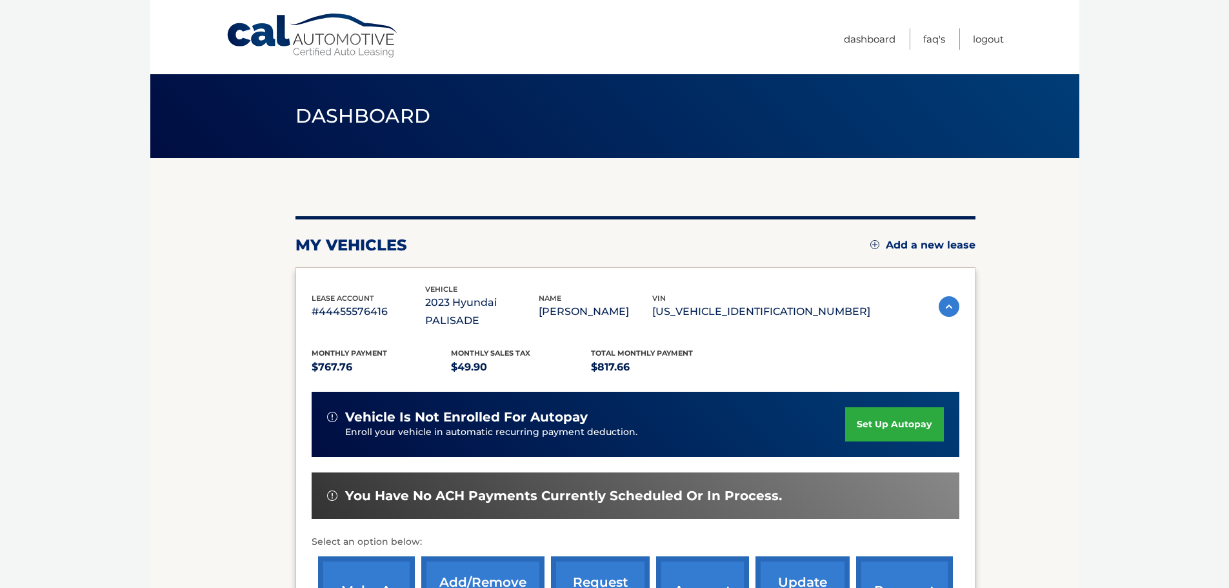
click at [940, 297] on img at bounding box center [949, 306] width 21 height 21
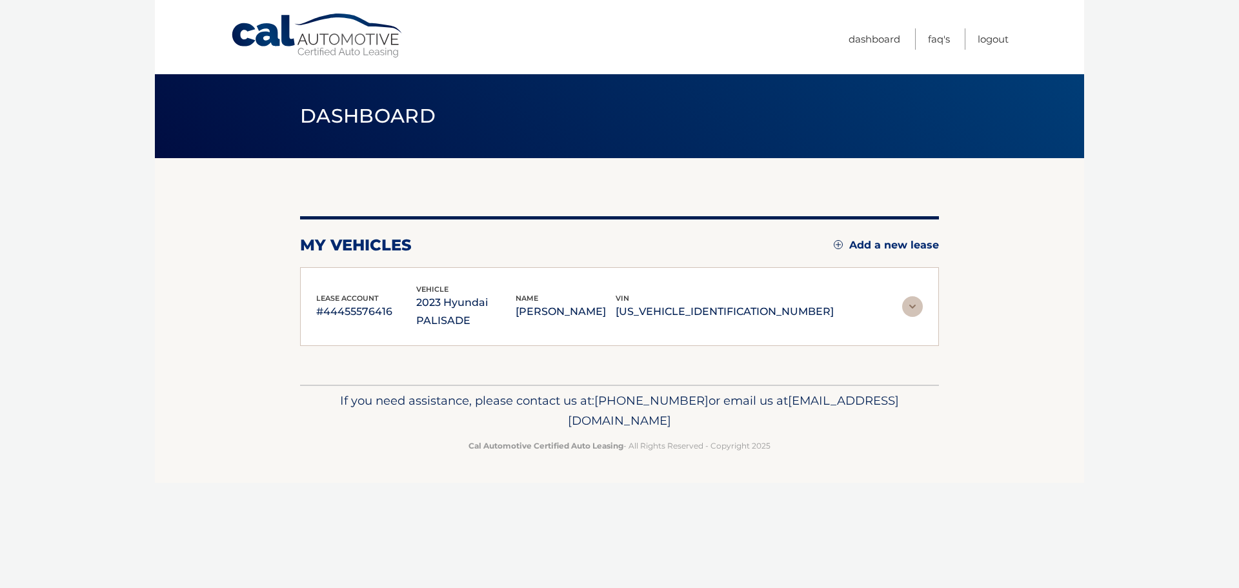
click at [940, 297] on section "my vehicles Add a new lease lease account #44455576416 vehicle 2023 Hyundai PAL…" at bounding box center [619, 271] width 929 height 226
click at [903, 297] on img at bounding box center [912, 306] width 21 height 21
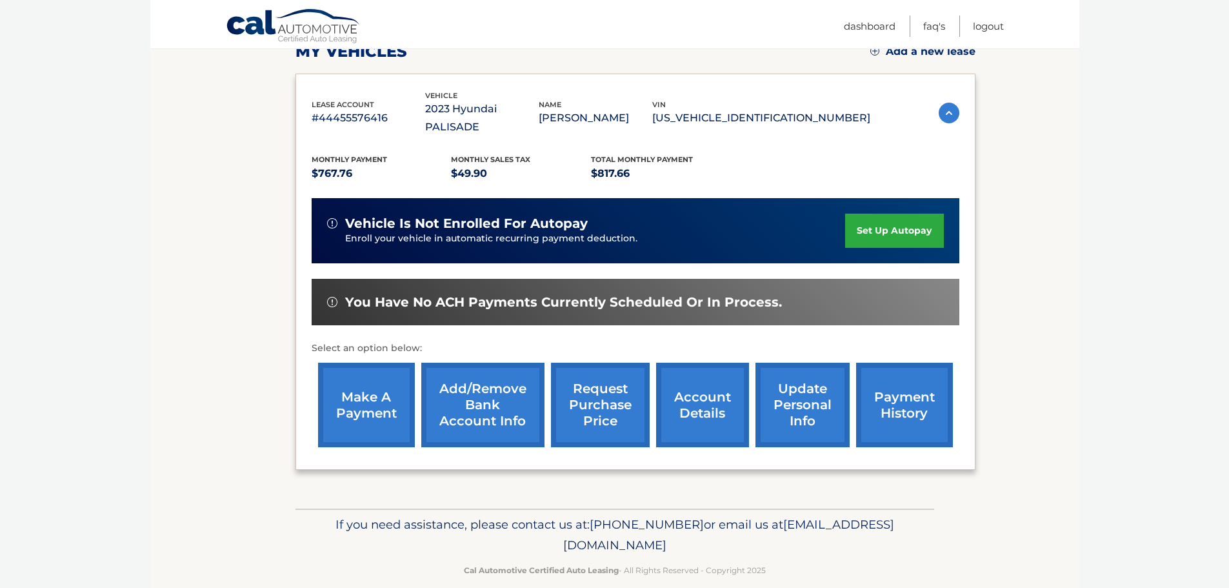
scroll to position [194, 0]
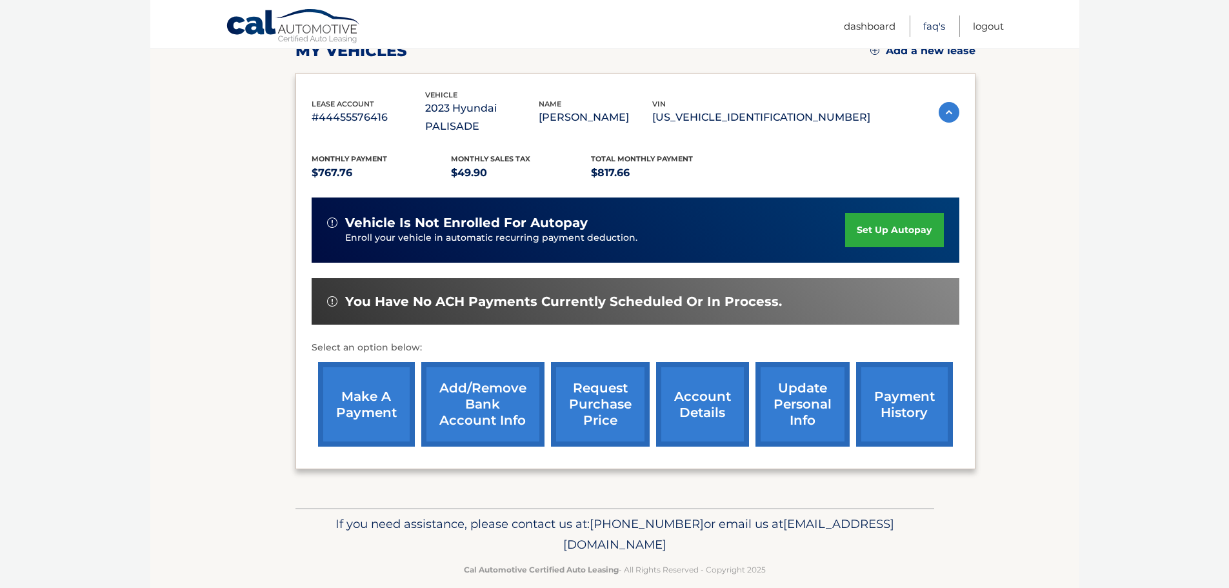
click at [933, 23] on link "FAQ's" at bounding box center [934, 25] width 22 height 21
click at [698, 387] on link "account details" at bounding box center [702, 404] width 93 height 85
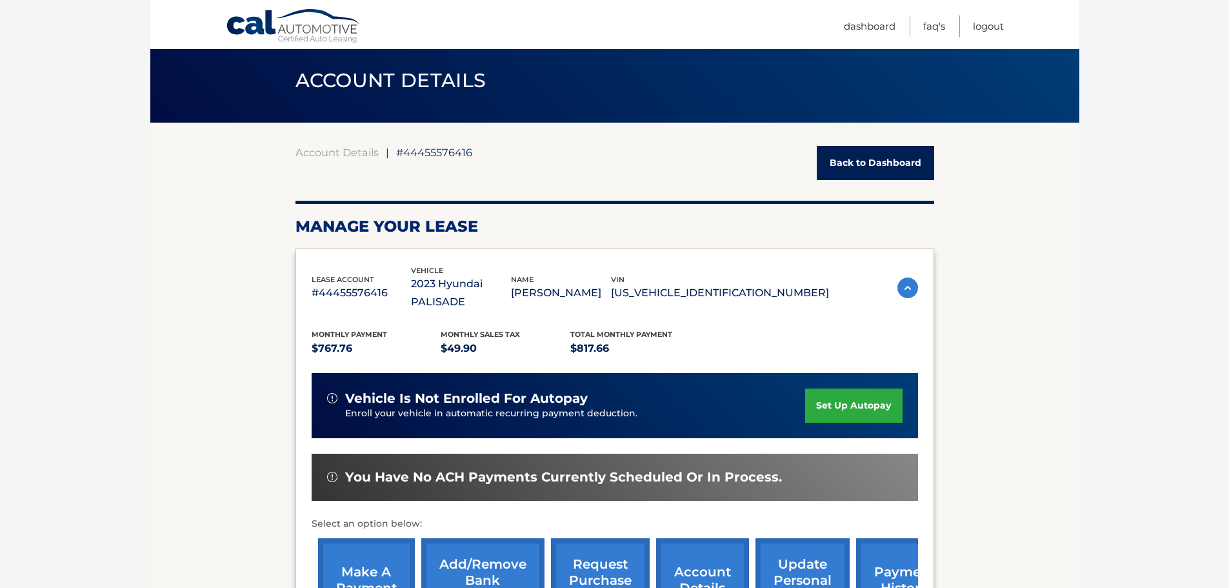
scroll to position [65, 0]
